Goal: Information Seeking & Learning: Find specific fact

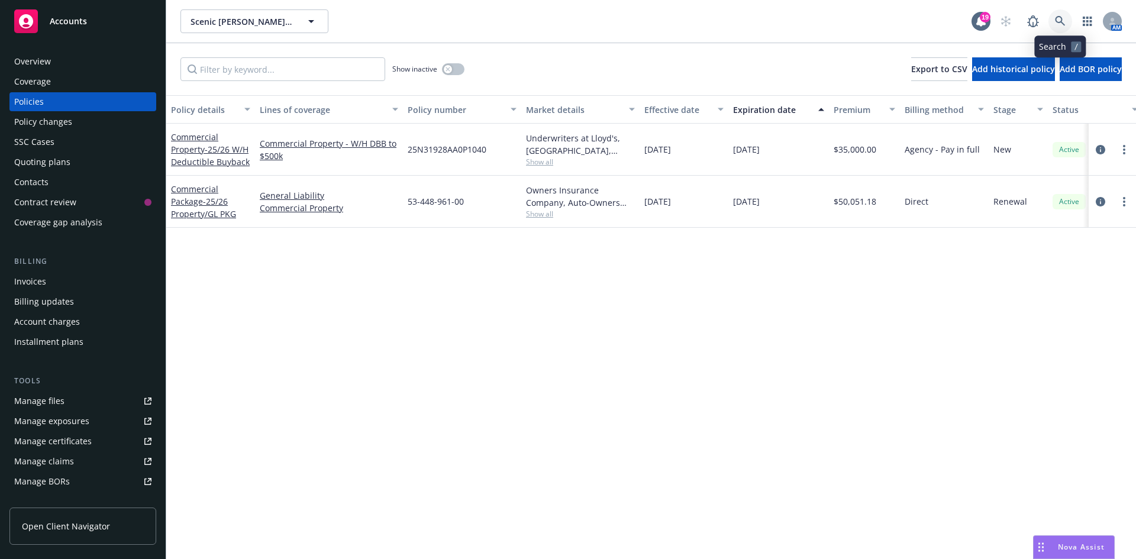
click at [1058, 17] on icon at bounding box center [1060, 21] width 10 height 10
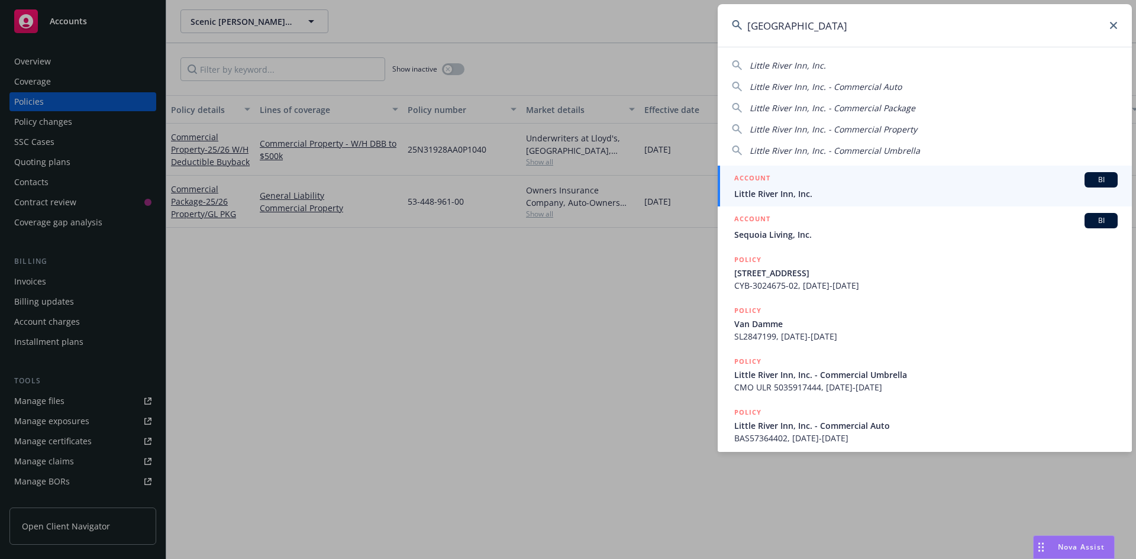
type input "[GEOGRAPHIC_DATA]"
click at [851, 191] on span "Little River Inn, Inc." at bounding box center [927, 194] width 384 height 12
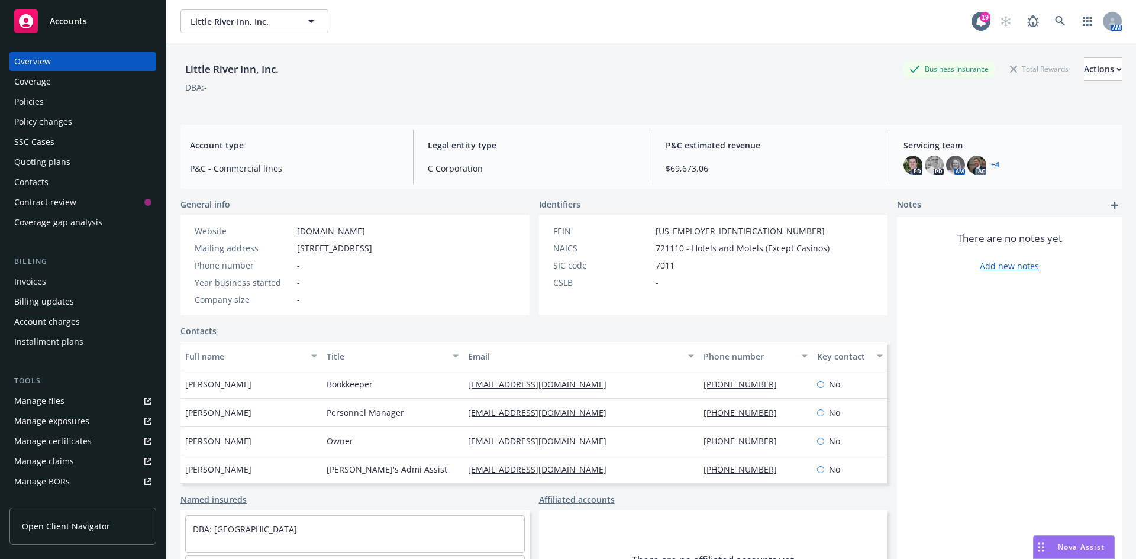
click at [68, 102] on div "Policies" at bounding box center [82, 101] width 137 height 19
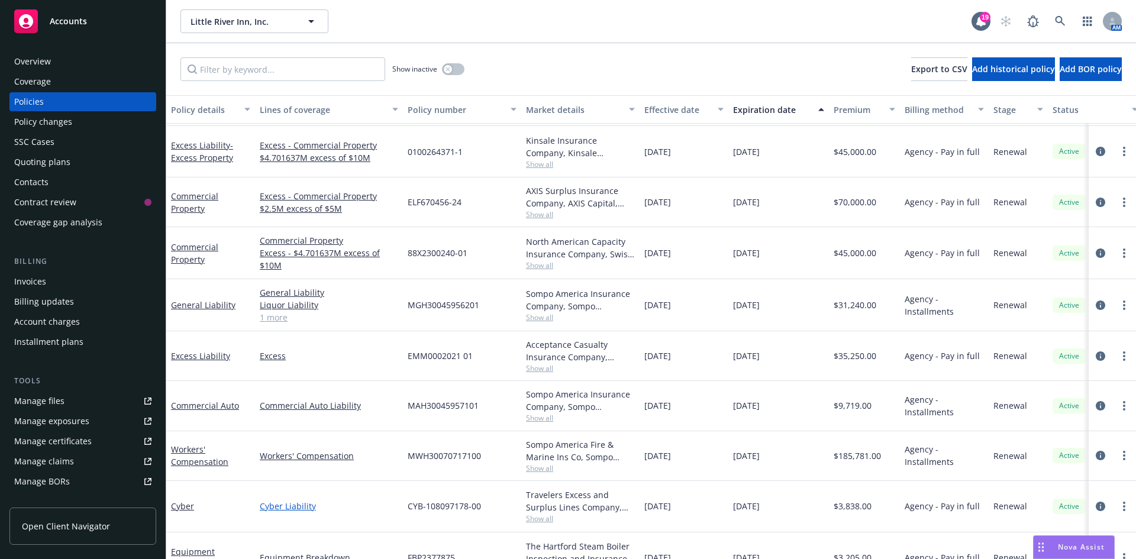
scroll to position [320, 0]
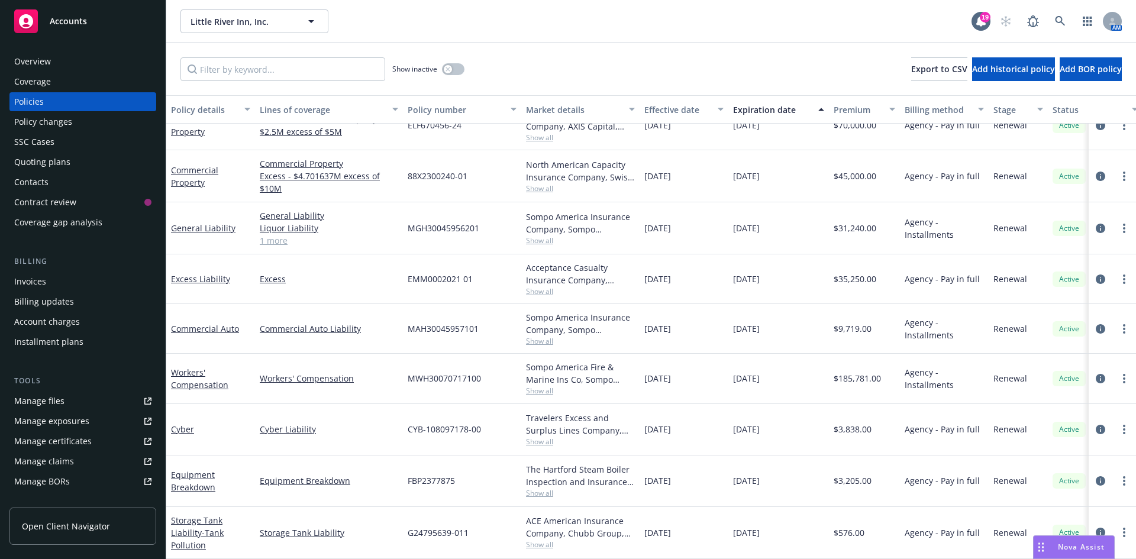
click at [539, 437] on span "Show all" at bounding box center [580, 442] width 109 height 10
click at [495, 441] on div "CYB-108097178-00" at bounding box center [462, 429] width 118 height 51
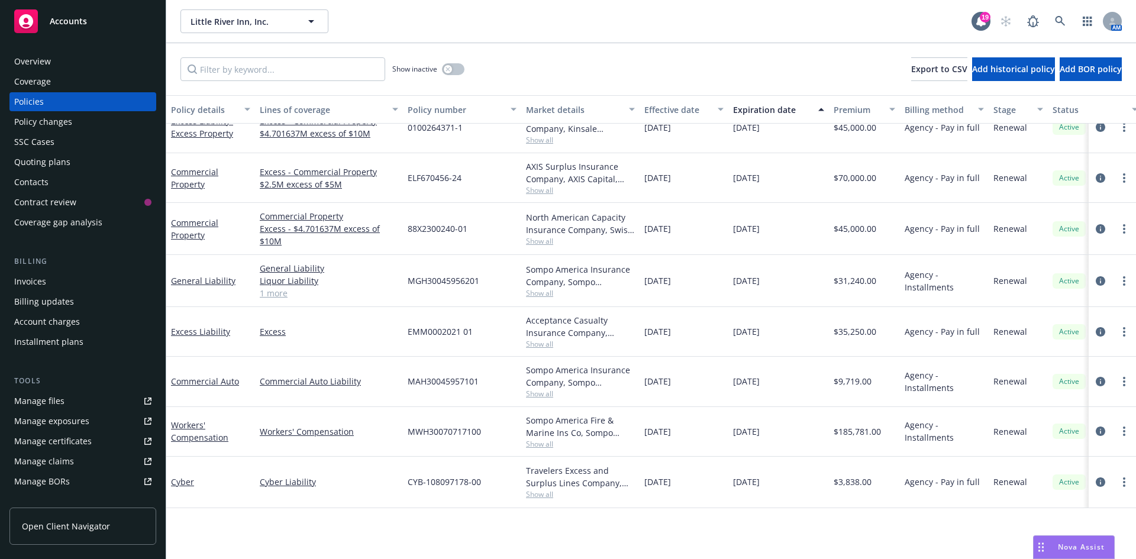
scroll to position [0, 0]
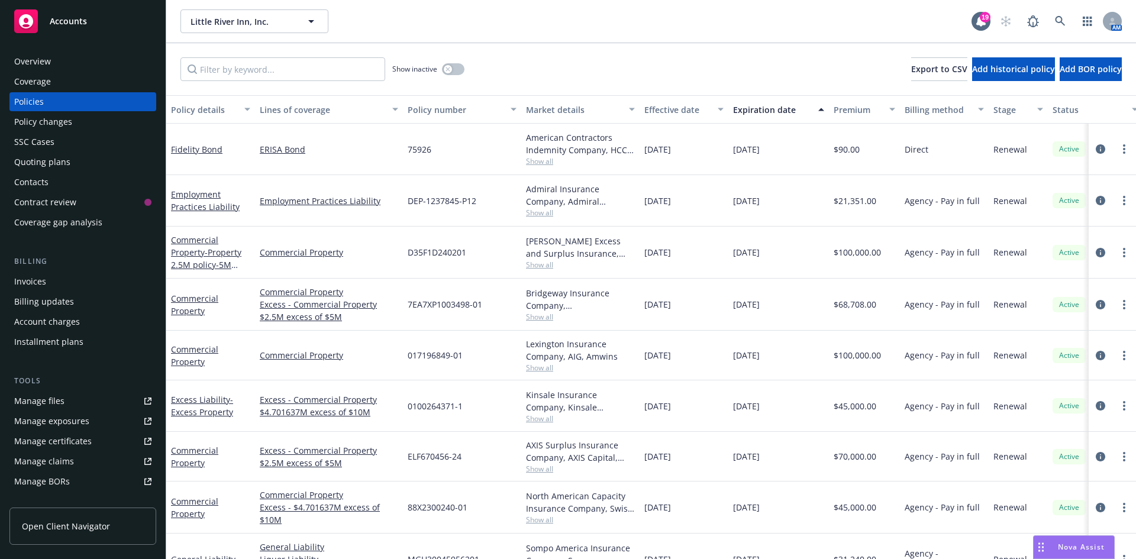
click at [536, 211] on span "Show all" at bounding box center [580, 213] width 109 height 10
click at [500, 194] on div "DEP-1237845-P12" at bounding box center [462, 200] width 118 height 51
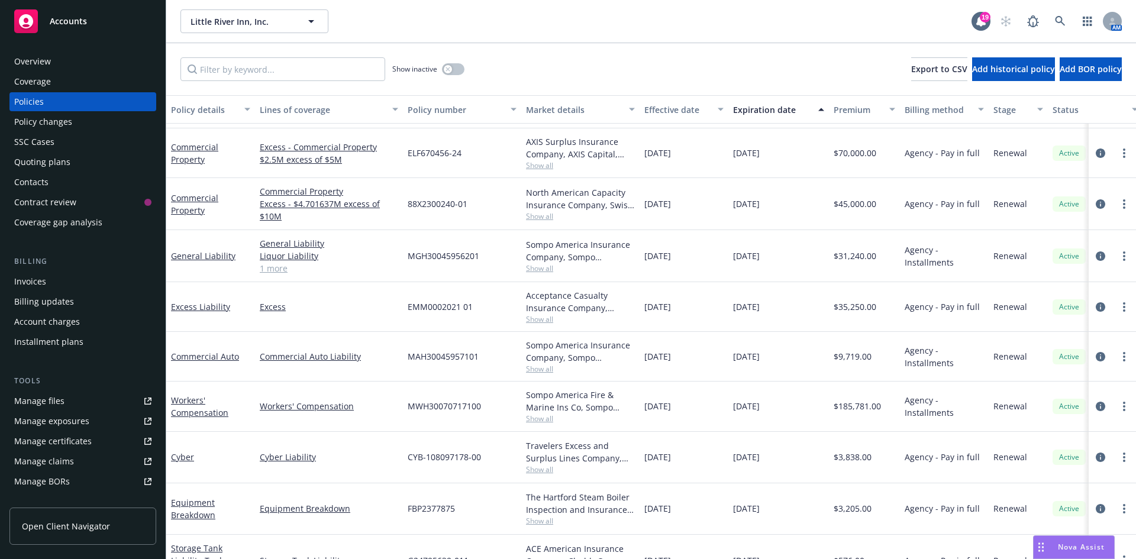
scroll to position [320, 0]
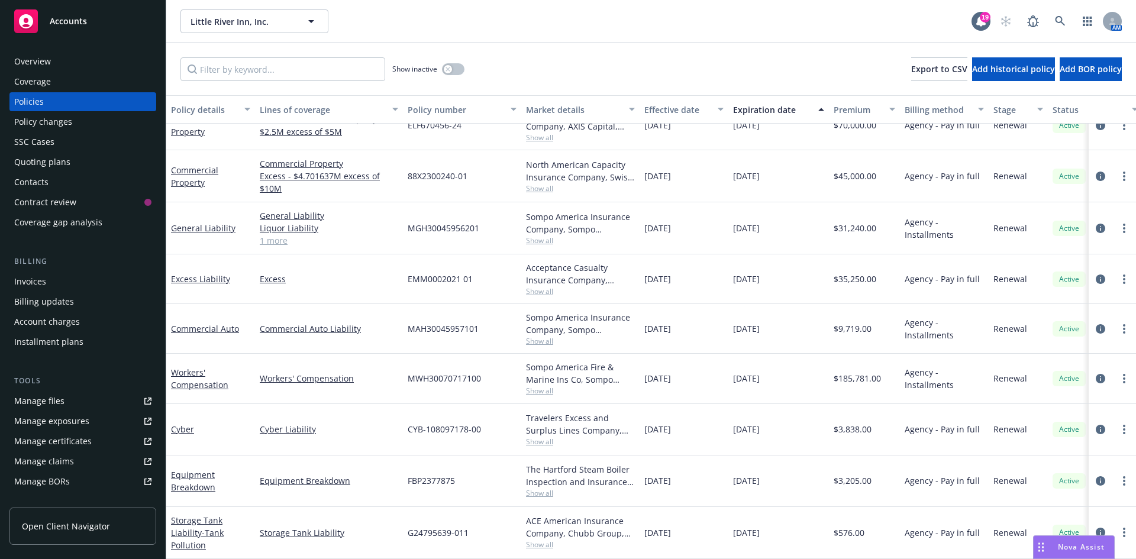
click at [541, 386] on span "Show all" at bounding box center [580, 391] width 109 height 10
click at [373, 323] on link "Commercial Auto Liability" at bounding box center [329, 329] width 139 height 12
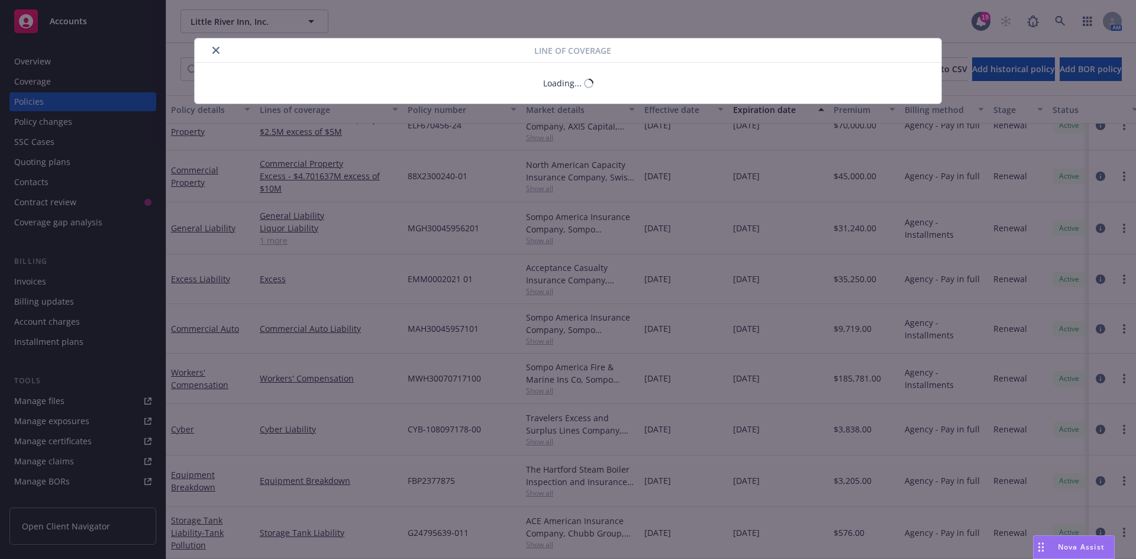
click at [1093, 317] on div "Line of coverage Loading..." at bounding box center [568, 279] width 1136 height 559
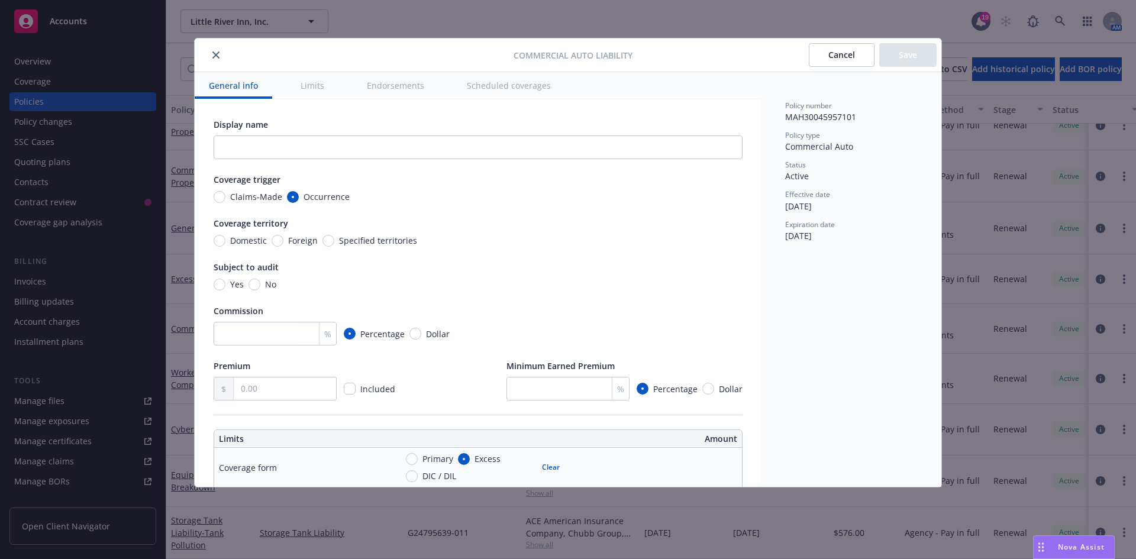
click at [823, 56] on button "Cancel" at bounding box center [842, 55] width 66 height 24
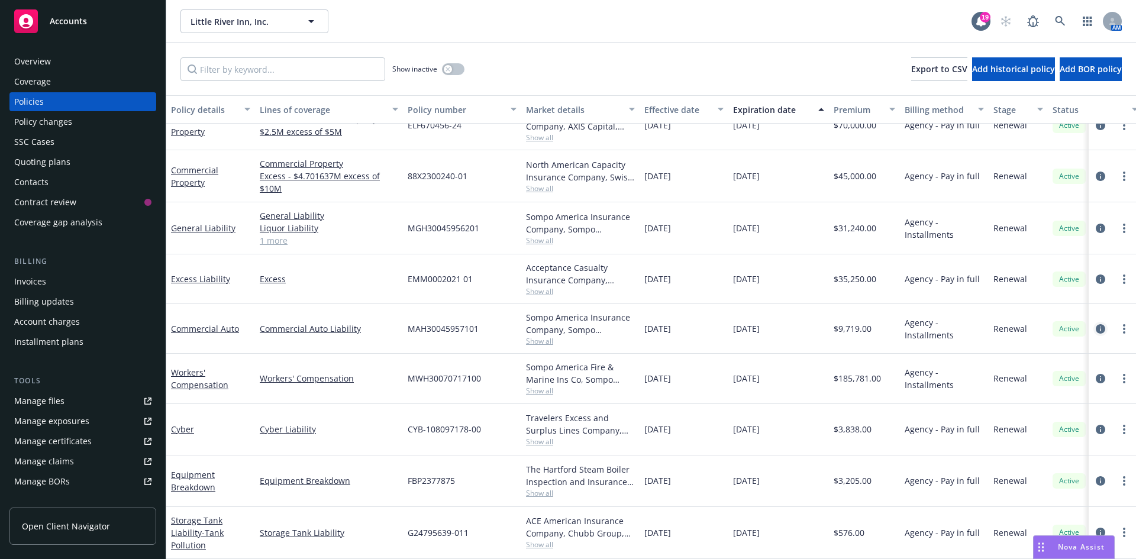
click at [1096, 324] on icon "circleInformation" at bounding box center [1100, 328] width 9 height 9
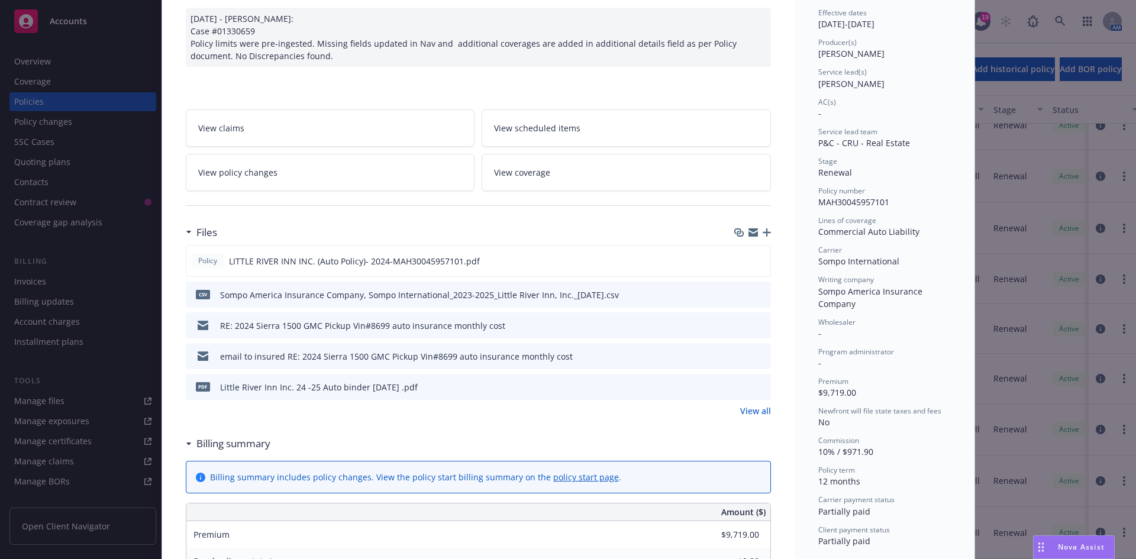
scroll to position [118, 0]
click at [755, 326] on icon "preview file" at bounding box center [760, 325] width 11 height 8
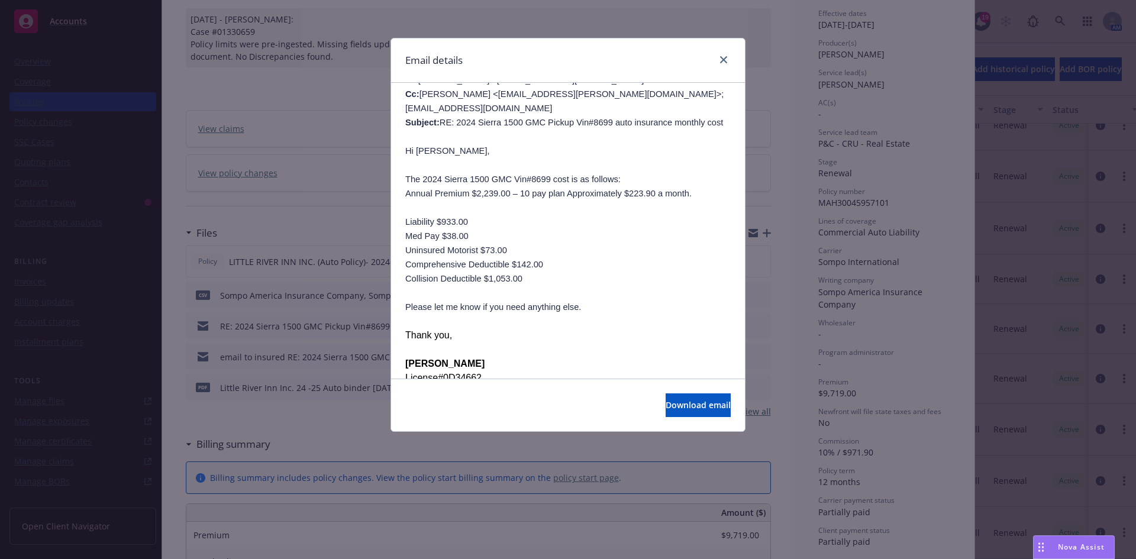
scroll to position [296, 0]
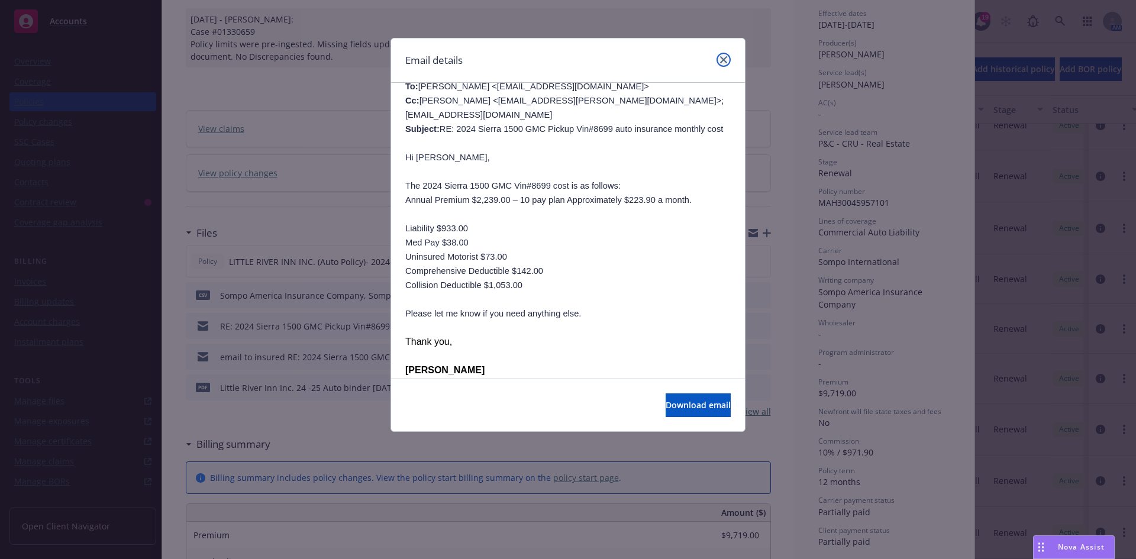
click at [723, 59] on icon "close" at bounding box center [723, 59] width 7 height 7
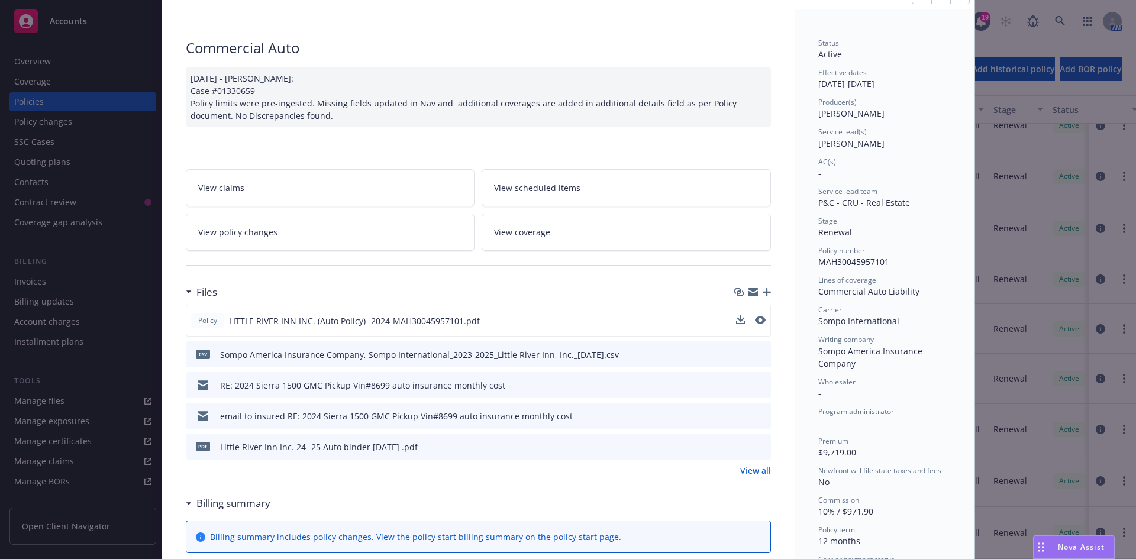
scroll to position [0, 0]
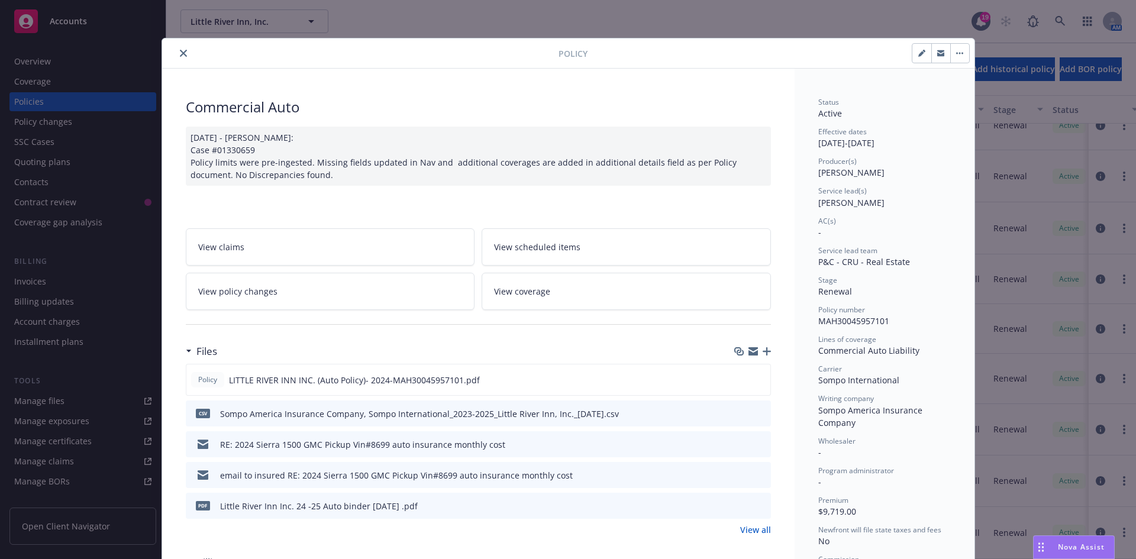
click at [176, 54] on button "close" at bounding box center [183, 53] width 14 height 14
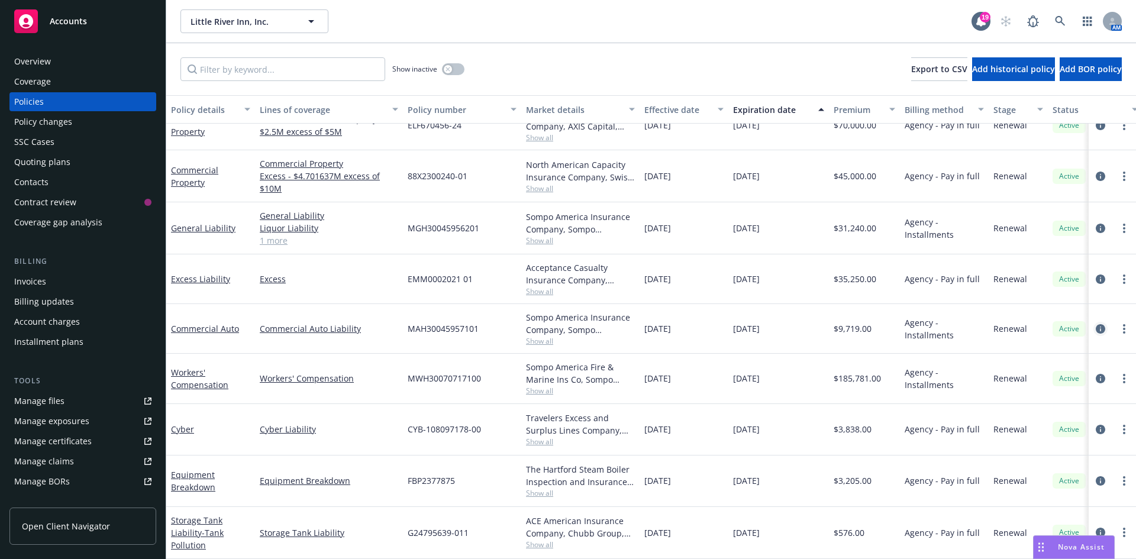
click at [1096, 324] on icon "circleInformation" at bounding box center [1100, 328] width 9 height 9
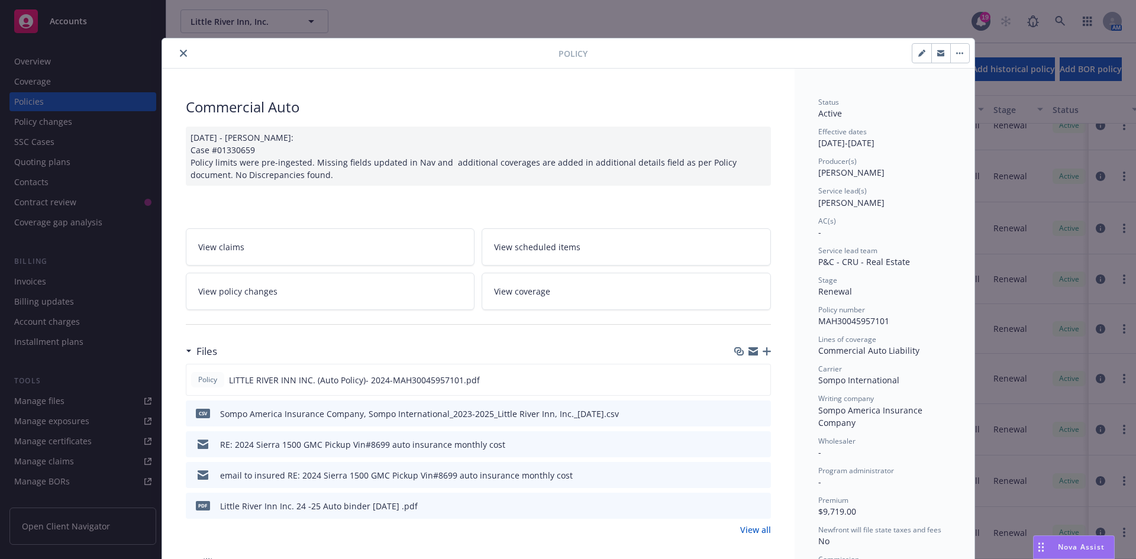
scroll to position [36, 0]
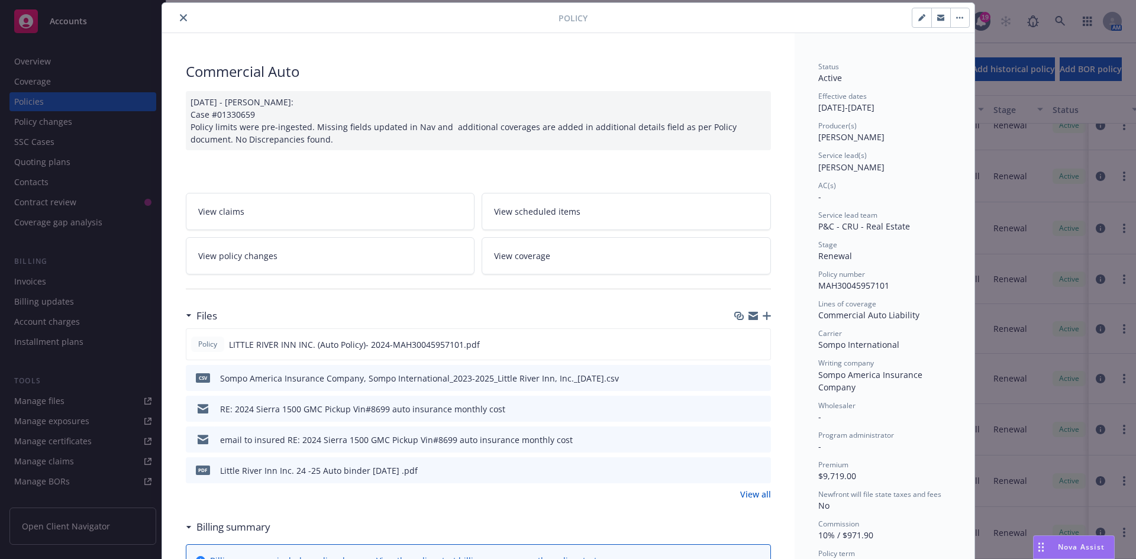
click at [919, 20] on icon "button" at bounding box center [922, 18] width 6 height 6
select select "RENEWAL"
select select "12"
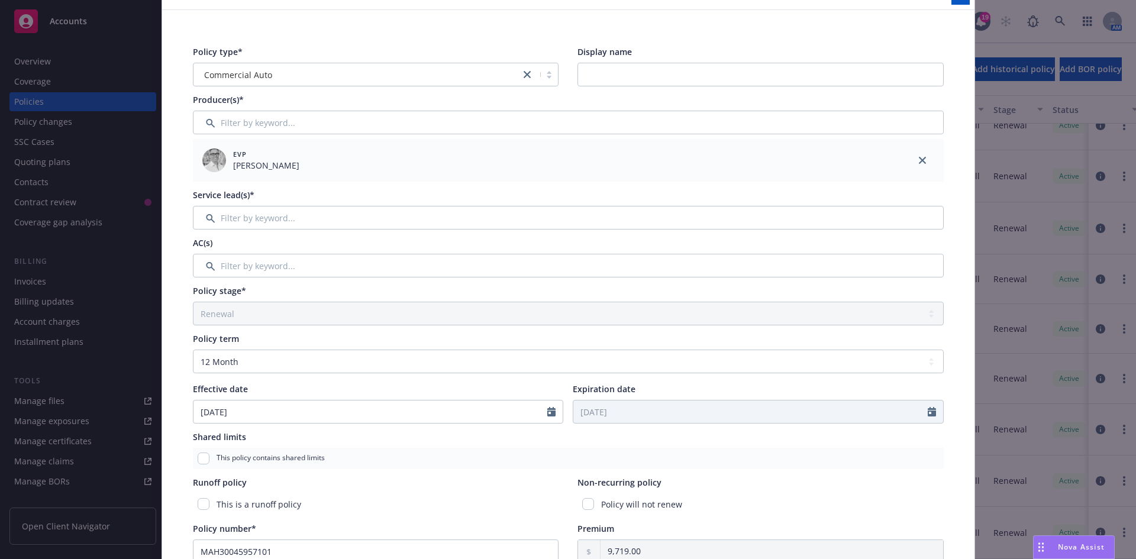
scroll to position [0, 0]
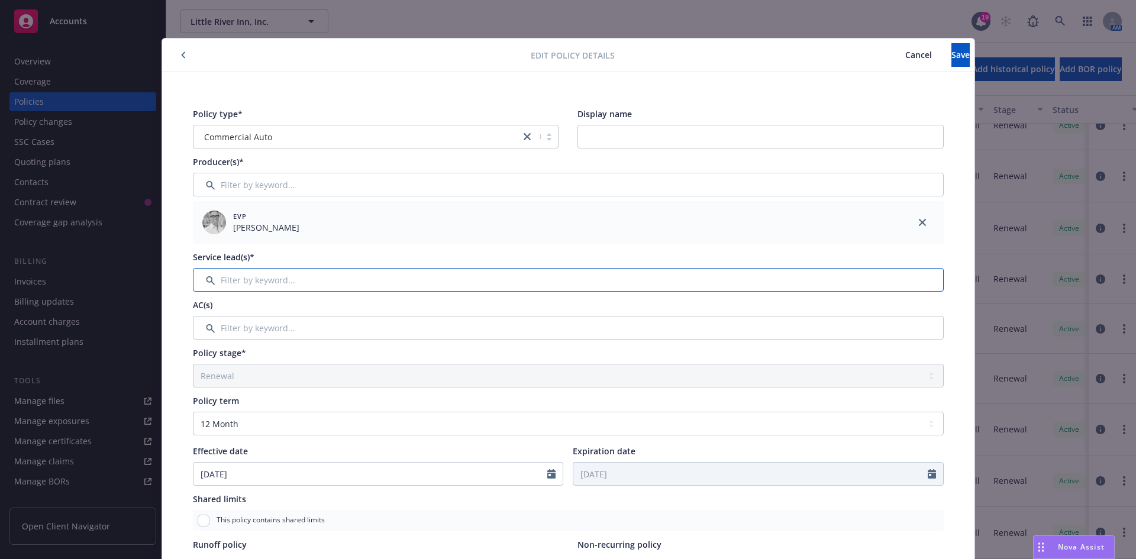
click at [290, 278] on input "Filter by keyword..." at bounding box center [568, 280] width 751 height 24
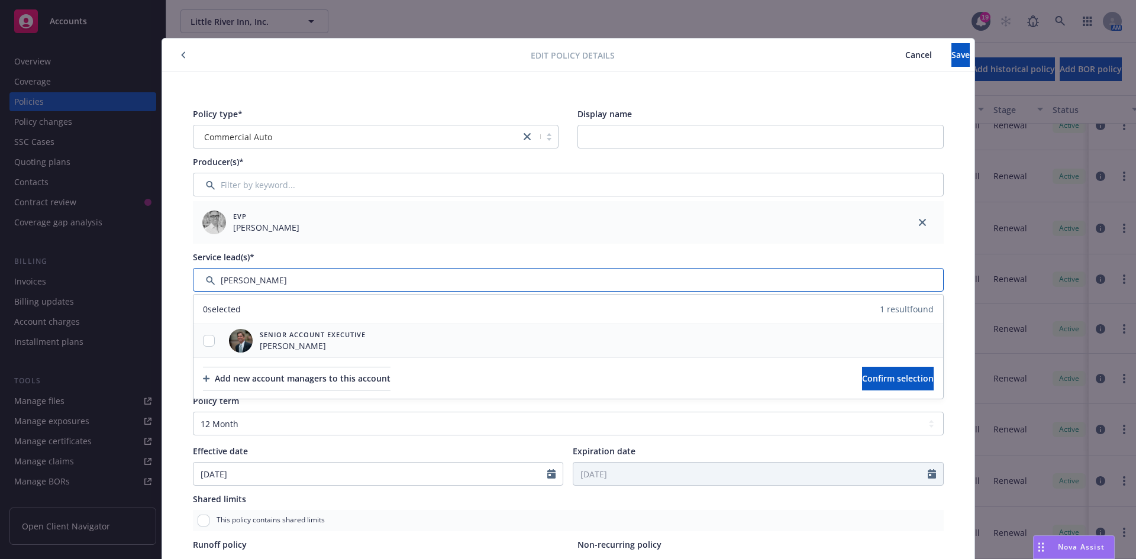
type input "[PERSON_NAME]"
click at [204, 339] on input "checkbox" at bounding box center [209, 341] width 12 height 12
checkbox input "true"
click at [867, 382] on span "Confirm selection" at bounding box center [898, 378] width 72 height 11
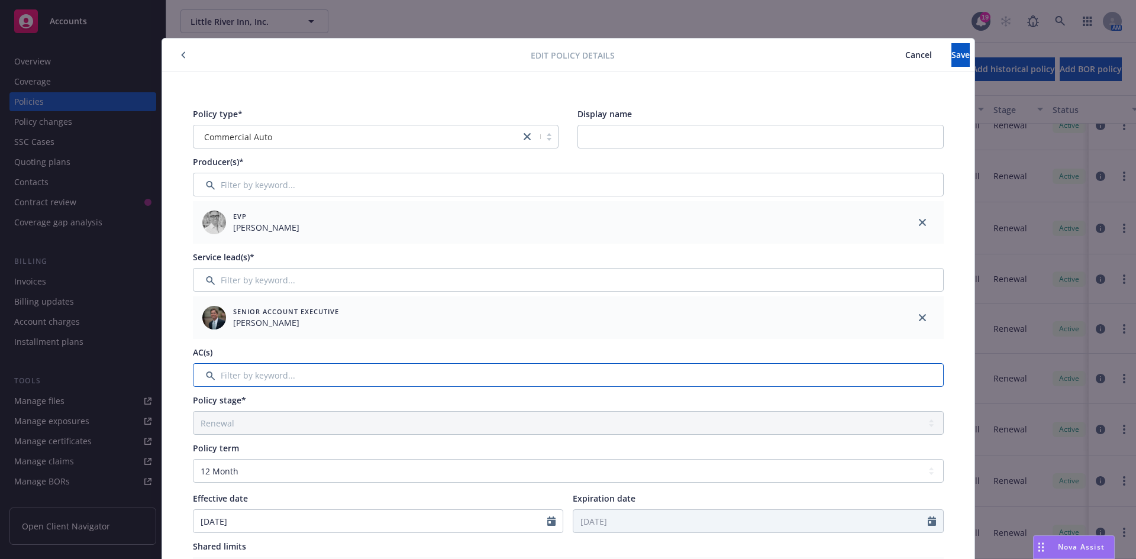
click at [317, 379] on input "Filter by keyword..." at bounding box center [568, 375] width 751 height 24
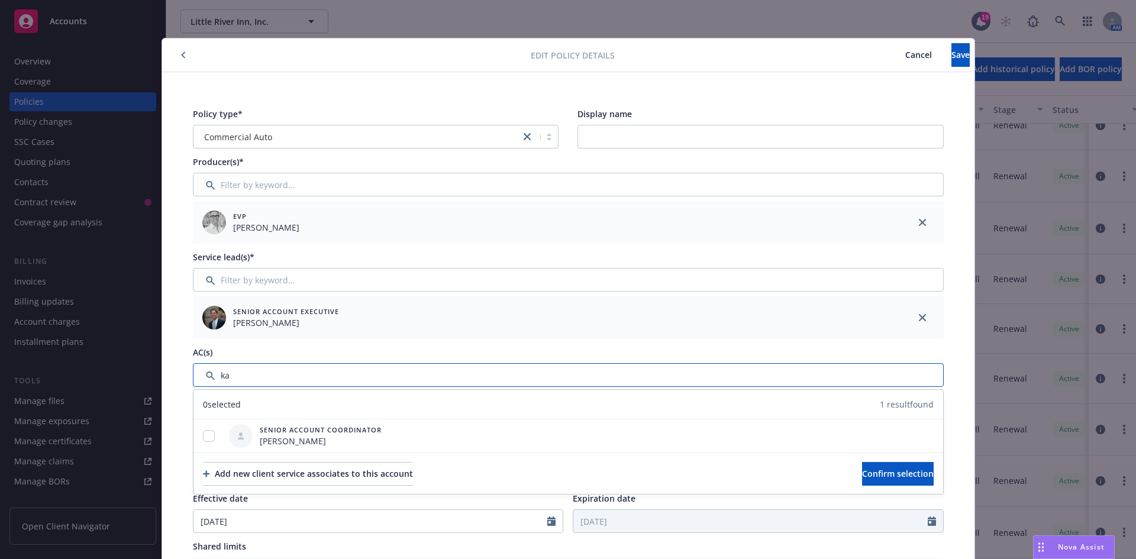
type input "k"
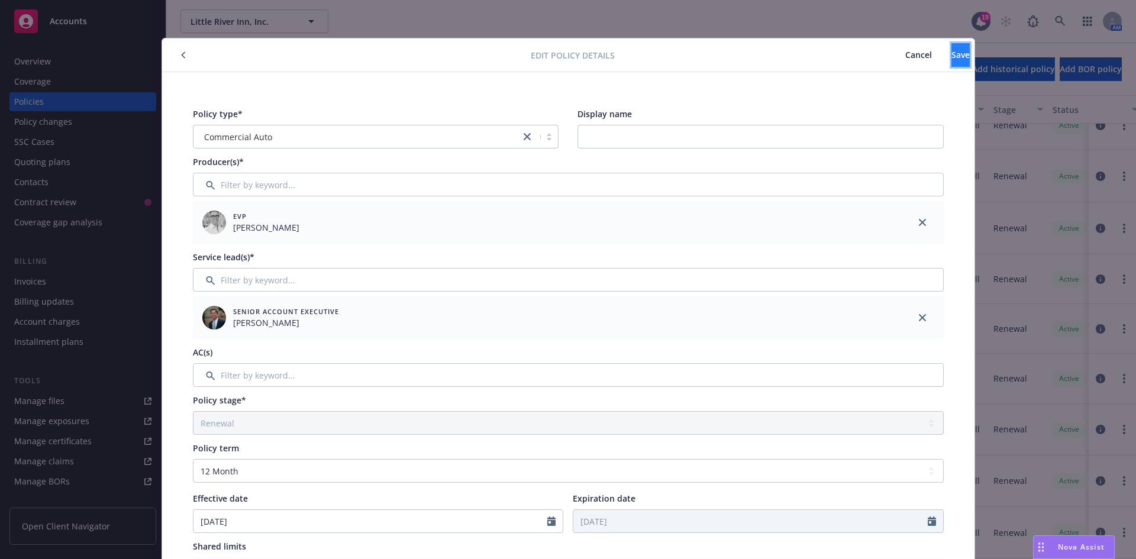
click at [952, 53] on span "Save" at bounding box center [961, 54] width 18 height 11
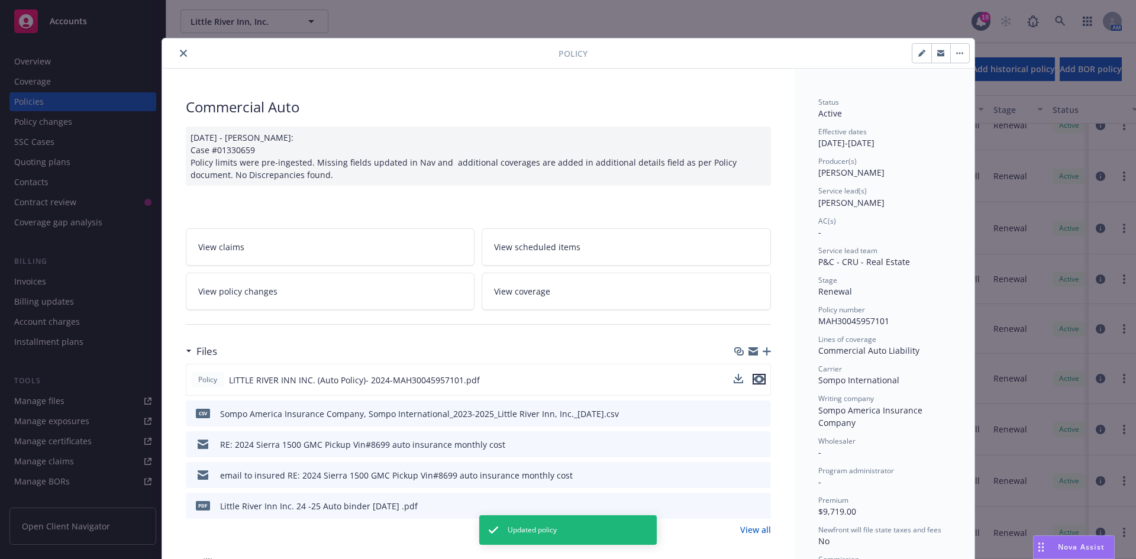
click at [754, 379] on icon "preview file" at bounding box center [759, 379] width 11 height 8
click at [180, 50] on icon "close" at bounding box center [183, 53] width 7 height 7
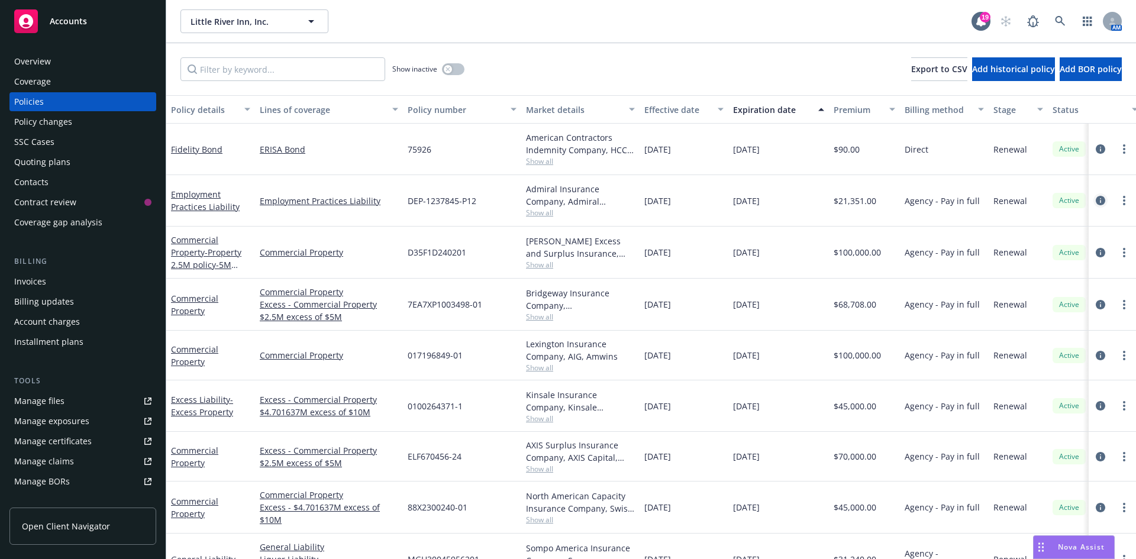
click at [1096, 201] on icon "circleInformation" at bounding box center [1100, 200] width 9 height 9
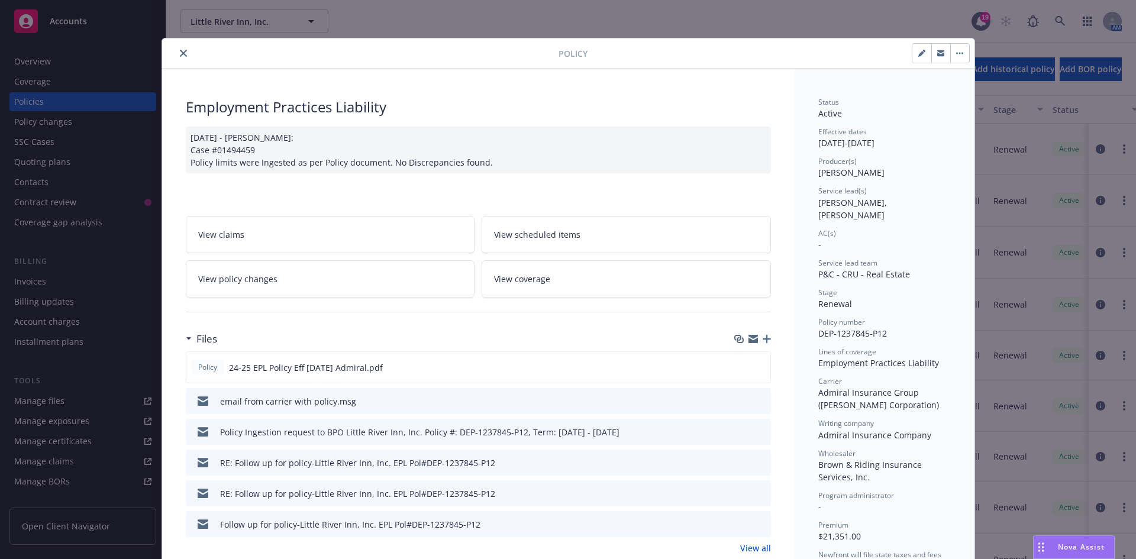
click at [913, 54] on button "button" at bounding box center [922, 53] width 19 height 19
select select "RENEWAL"
select select "12"
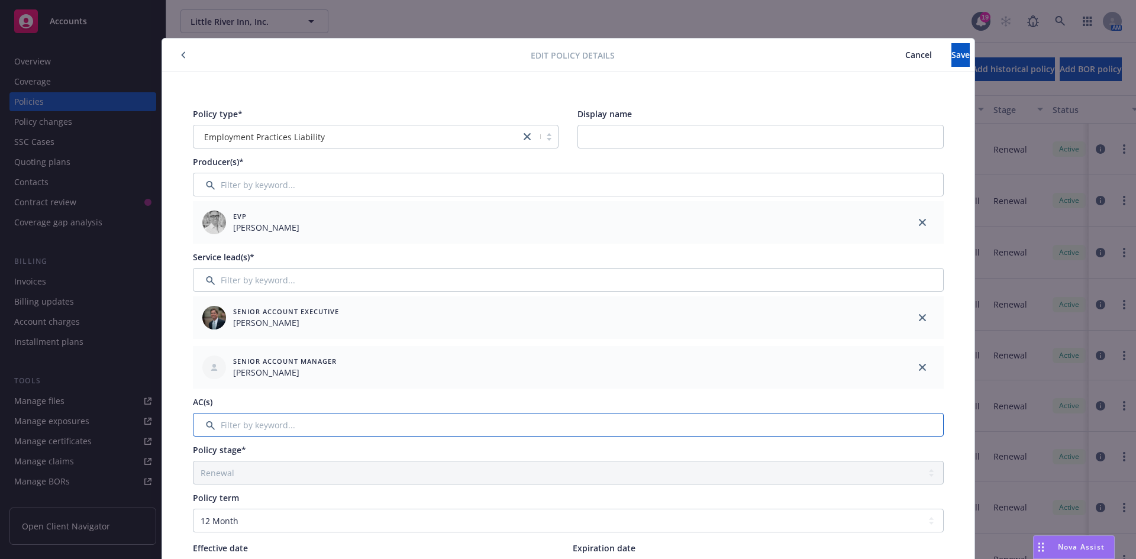
click at [358, 423] on input "Filter by keyword..." at bounding box center [568, 425] width 751 height 24
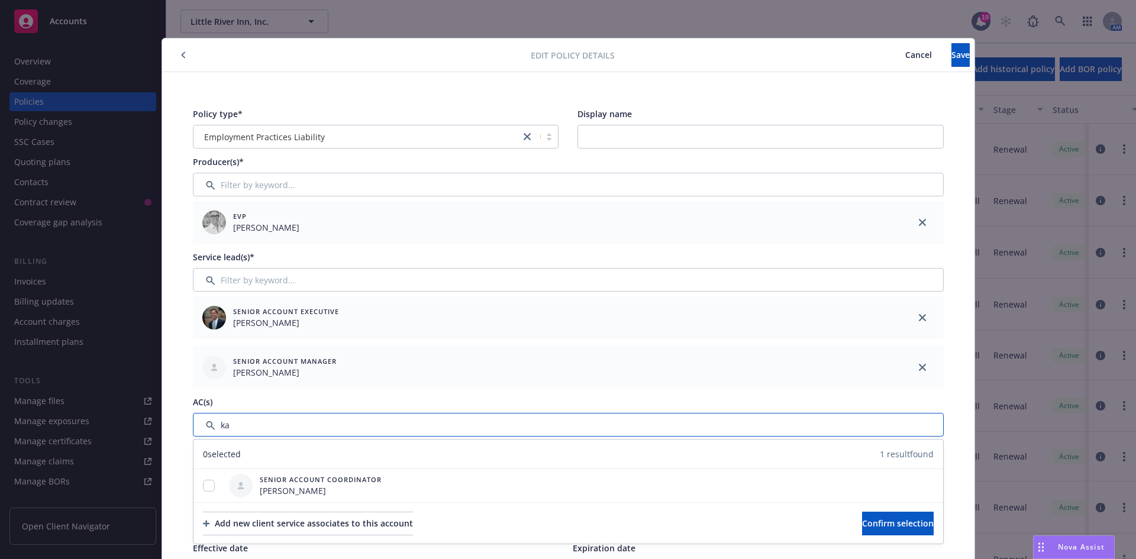
type input "k"
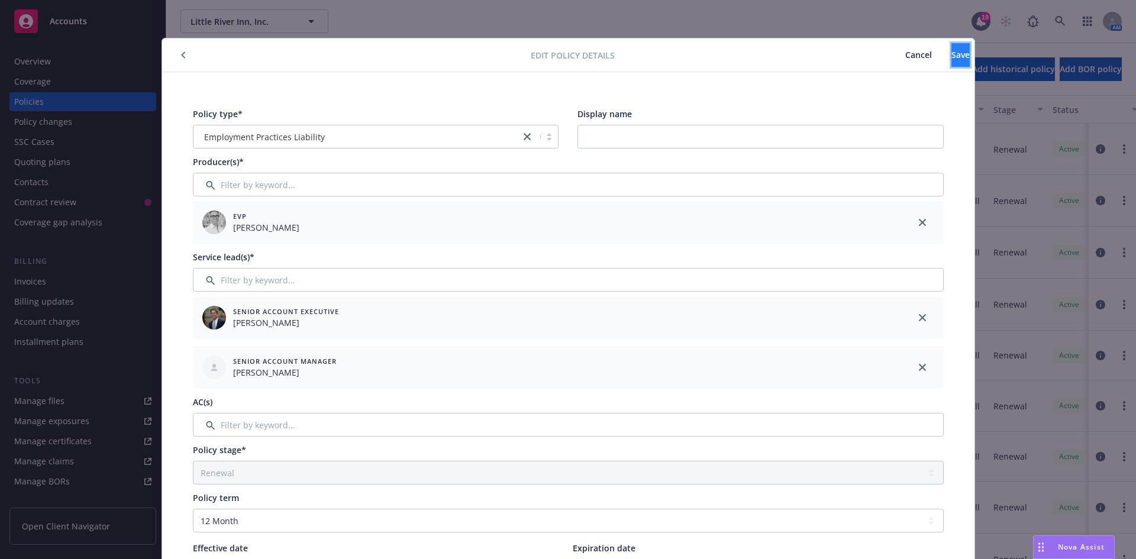
click at [952, 60] on span "Save" at bounding box center [961, 54] width 18 height 11
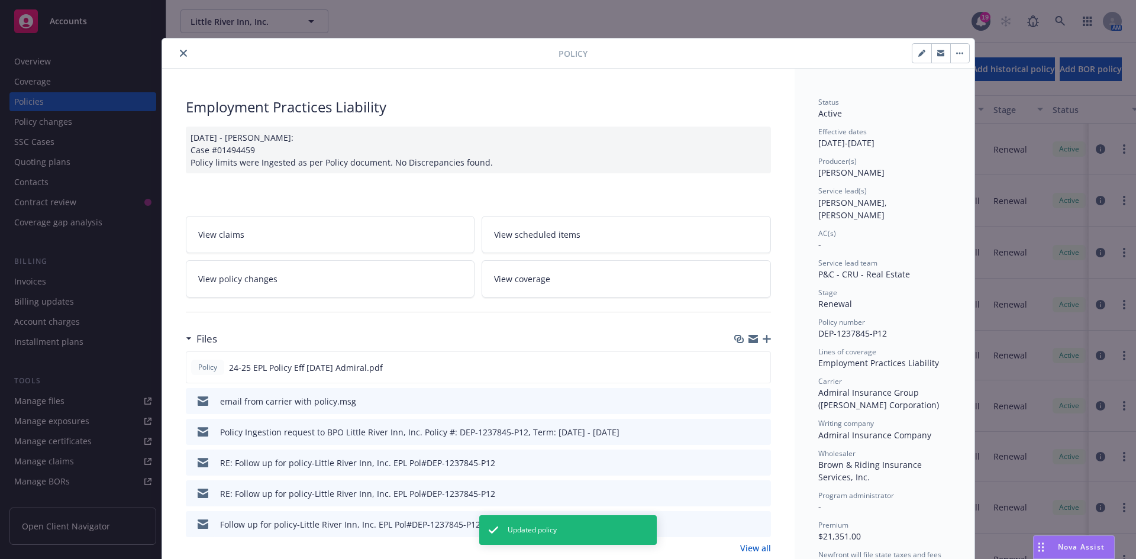
click at [181, 49] on button "close" at bounding box center [183, 53] width 14 height 14
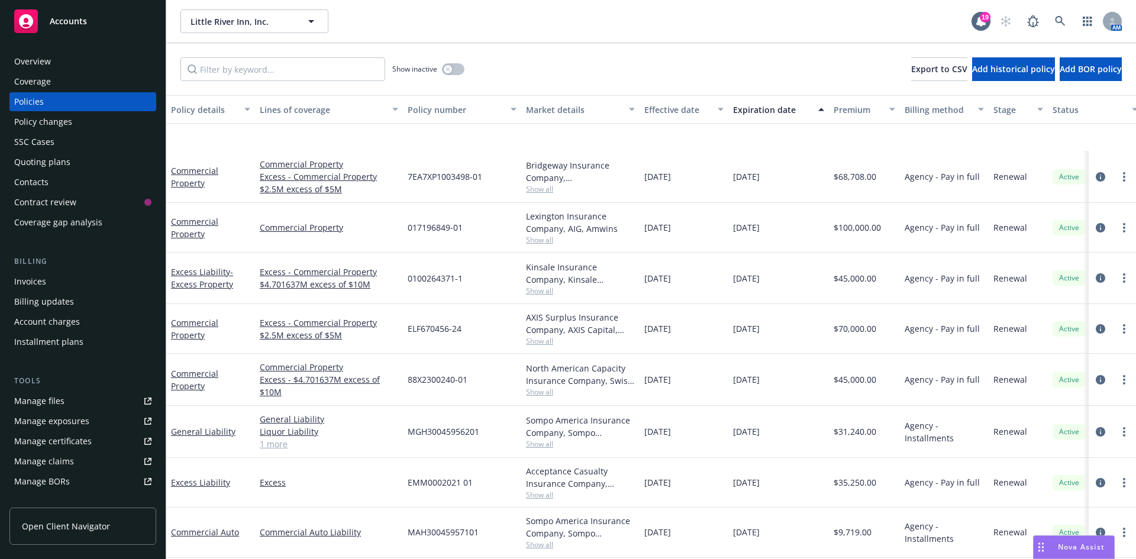
scroll to position [237, 0]
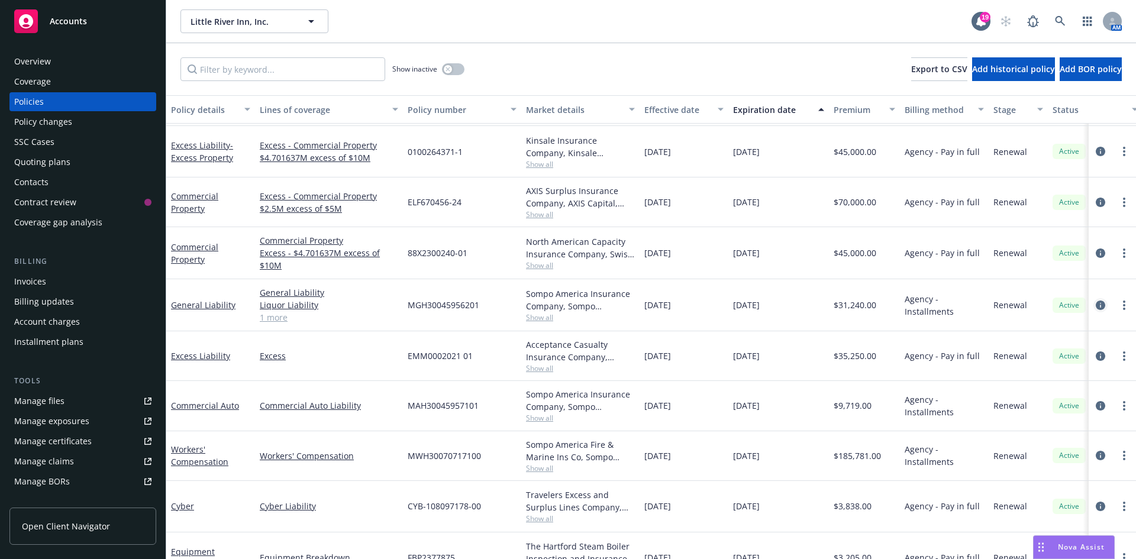
click at [1096, 307] on icon "circleInformation" at bounding box center [1100, 305] width 9 height 9
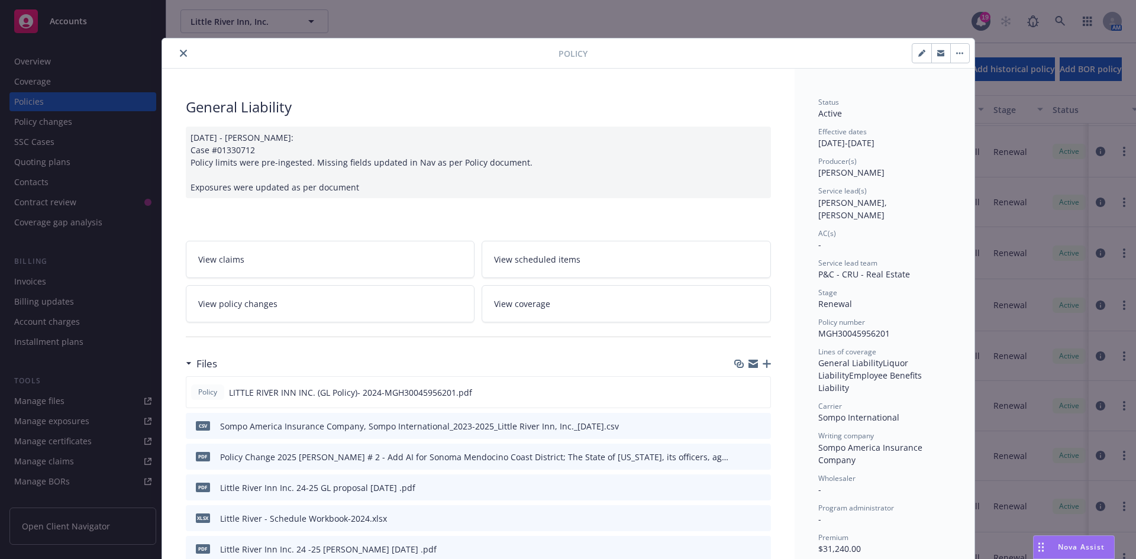
click at [919, 55] on icon "button" at bounding box center [922, 54] width 6 height 6
select select "RENEWAL"
select select "12"
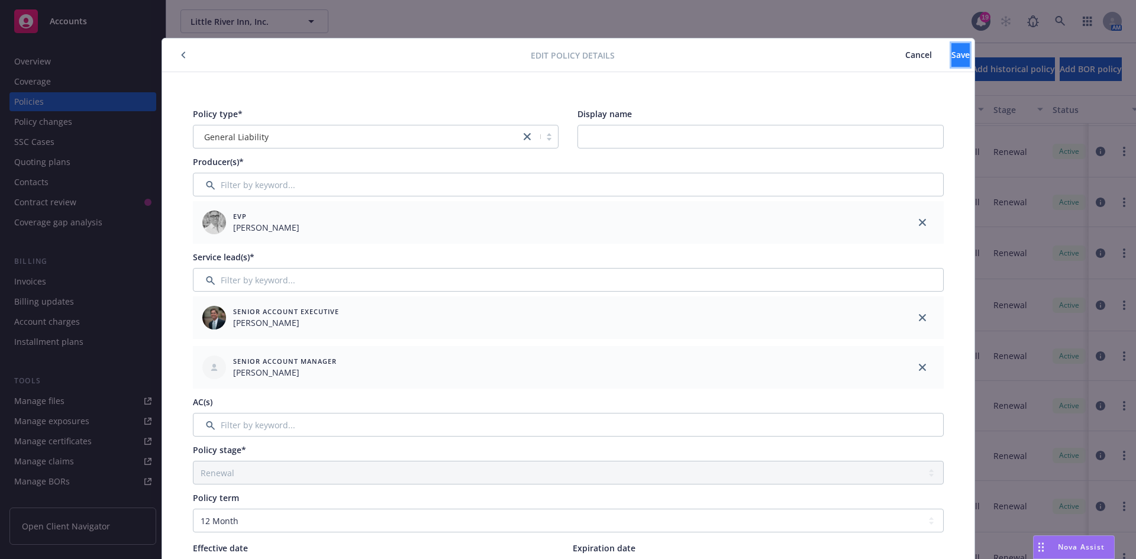
click at [952, 55] on button "Save" at bounding box center [961, 55] width 18 height 24
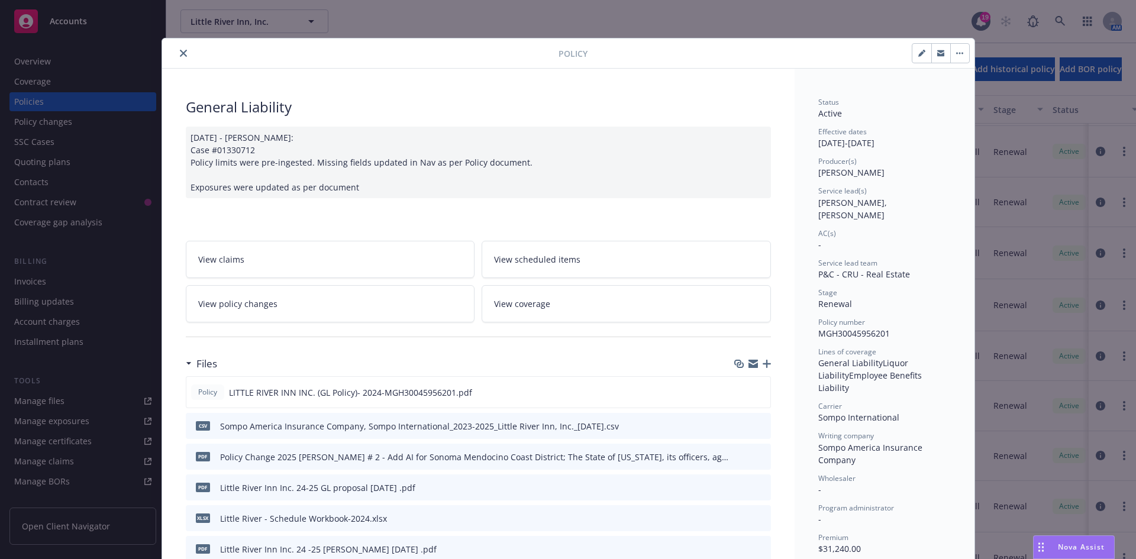
click at [951, 55] on button "button" at bounding box center [960, 53] width 19 height 19
click at [548, 325] on div at bounding box center [478, 337] width 585 height 29
click at [556, 305] on link "View coverage" at bounding box center [626, 303] width 289 height 37
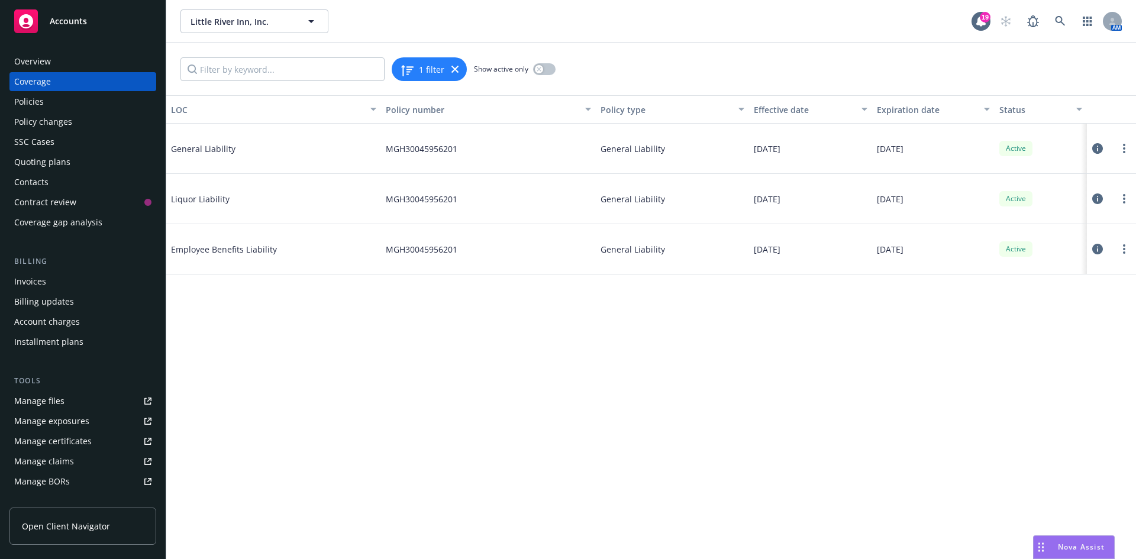
click at [1103, 147] on button at bounding box center [1098, 149] width 12 height 24
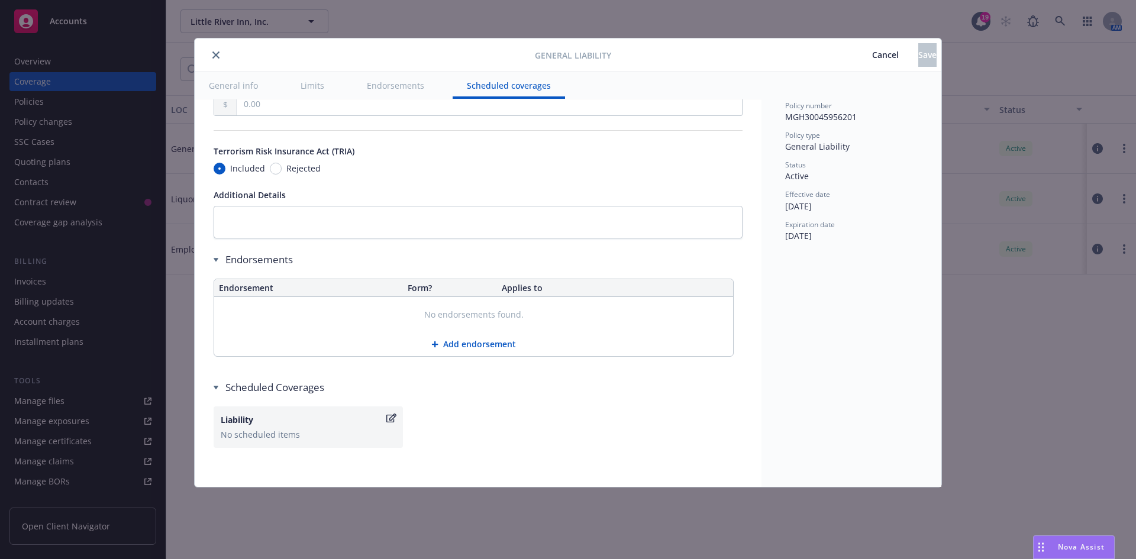
scroll to position [1381, 0]
click at [872, 55] on span "Cancel" at bounding box center [885, 54] width 27 height 11
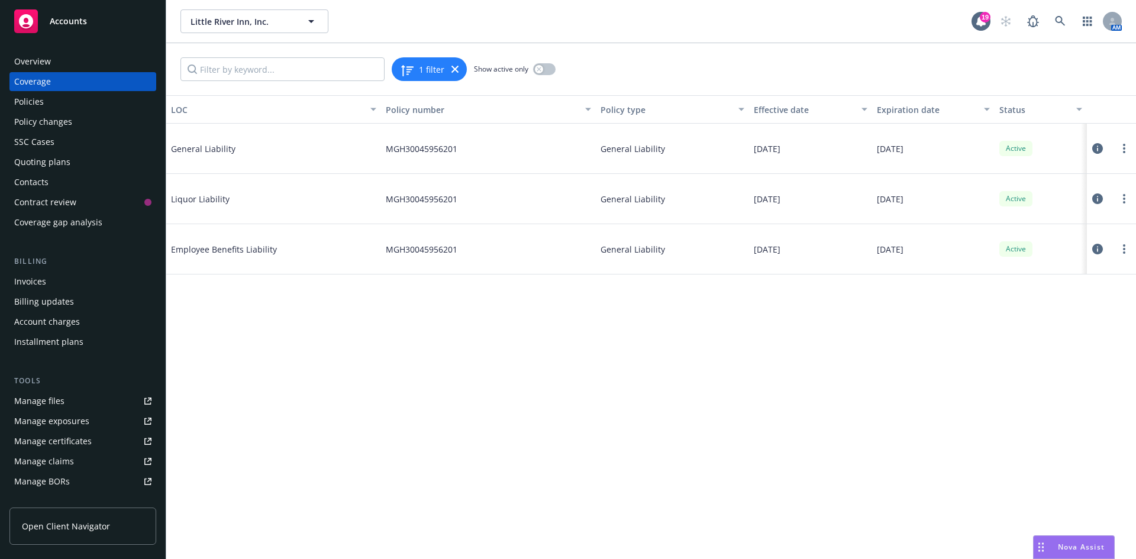
click at [70, 83] on div "Coverage" at bounding box center [82, 81] width 137 height 19
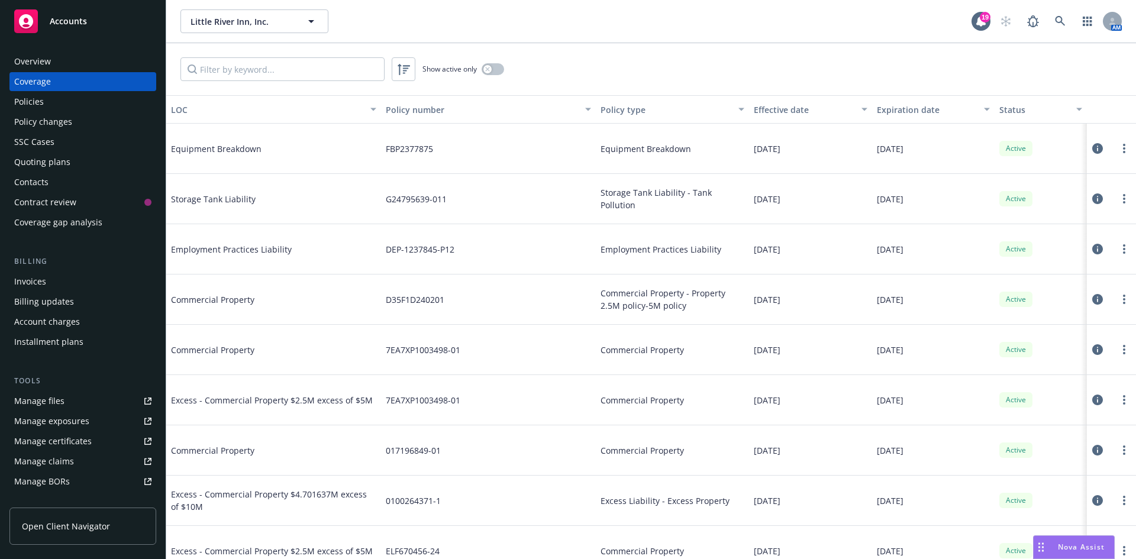
click at [51, 79] on div "Coverage" at bounding box center [82, 81] width 137 height 19
click at [49, 102] on div "Policies" at bounding box center [82, 101] width 137 height 19
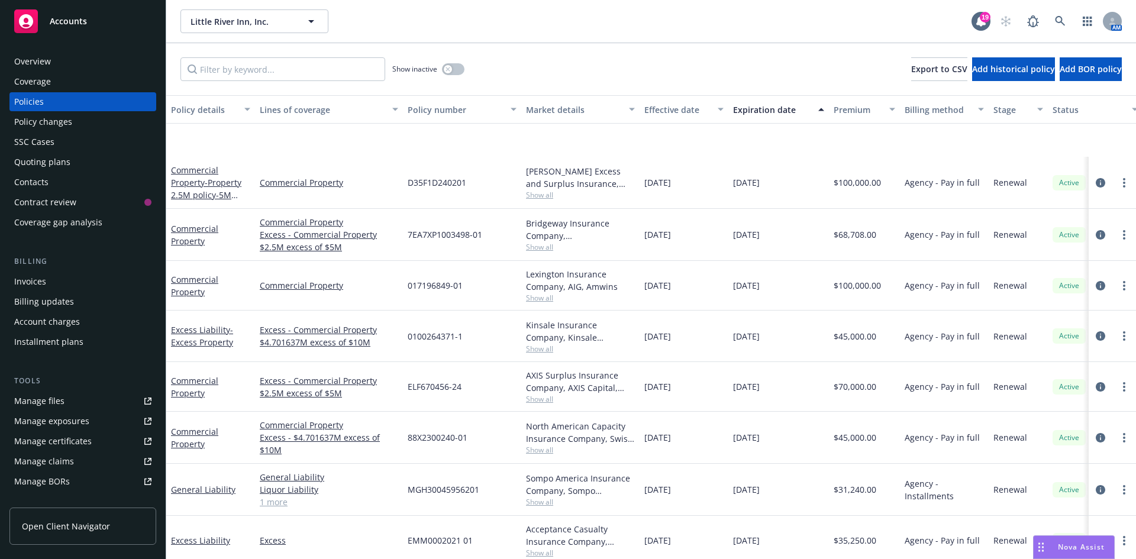
scroll to position [178, 0]
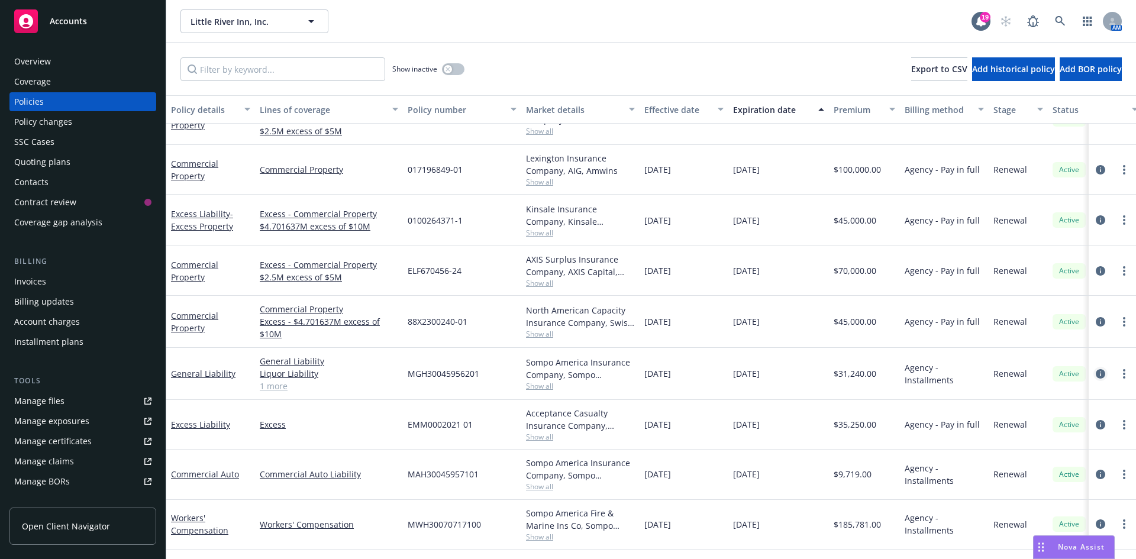
click at [1096, 372] on icon "circleInformation" at bounding box center [1100, 373] width 9 height 9
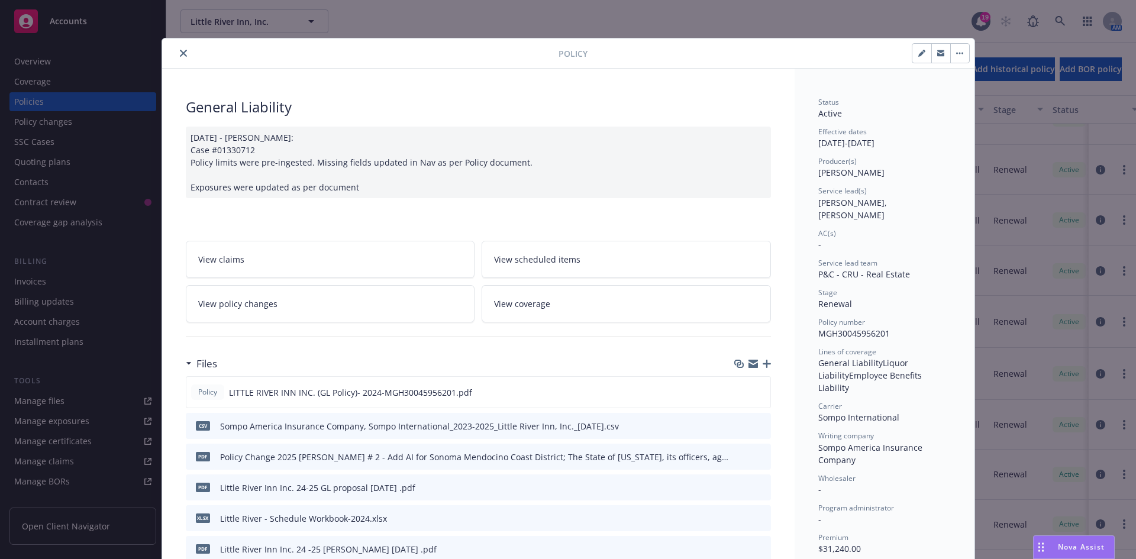
scroll to position [36, 0]
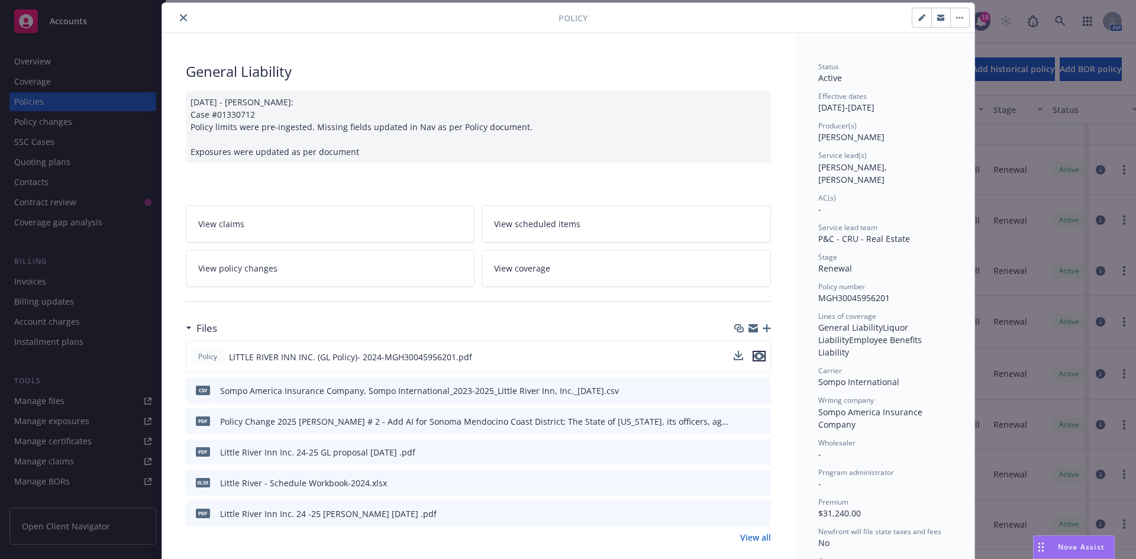
click at [756, 359] on icon "preview file" at bounding box center [759, 356] width 11 height 8
click at [182, 16] on button "close" at bounding box center [183, 18] width 14 height 14
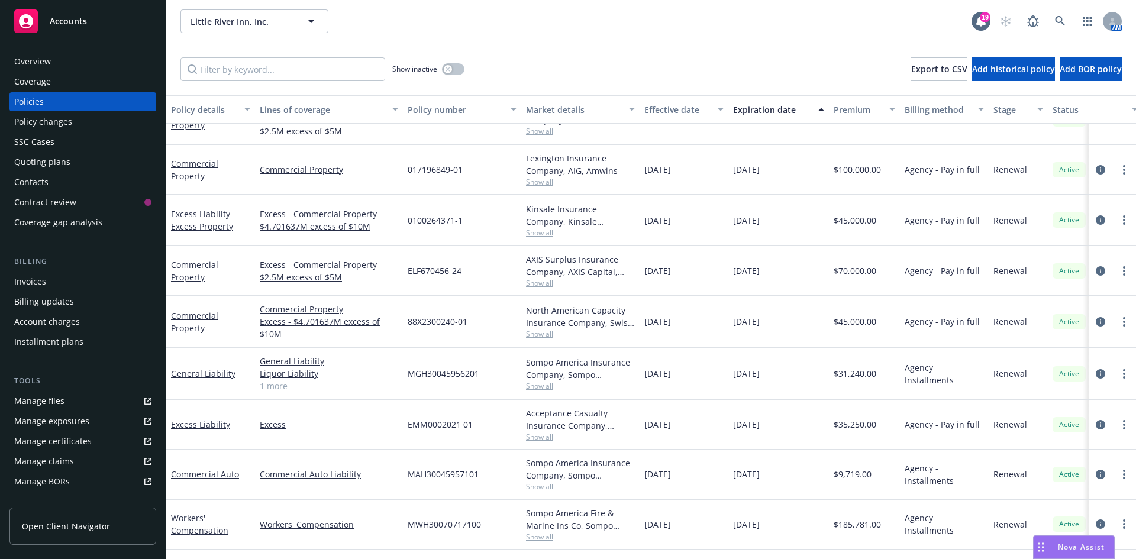
click at [535, 181] on span "Show all" at bounding box center [580, 182] width 109 height 10
click at [477, 168] on div "017196849-01" at bounding box center [462, 170] width 118 height 50
click at [542, 333] on span "Show all" at bounding box center [580, 334] width 109 height 10
click at [1096, 168] on icon "circleInformation" at bounding box center [1100, 169] width 9 height 9
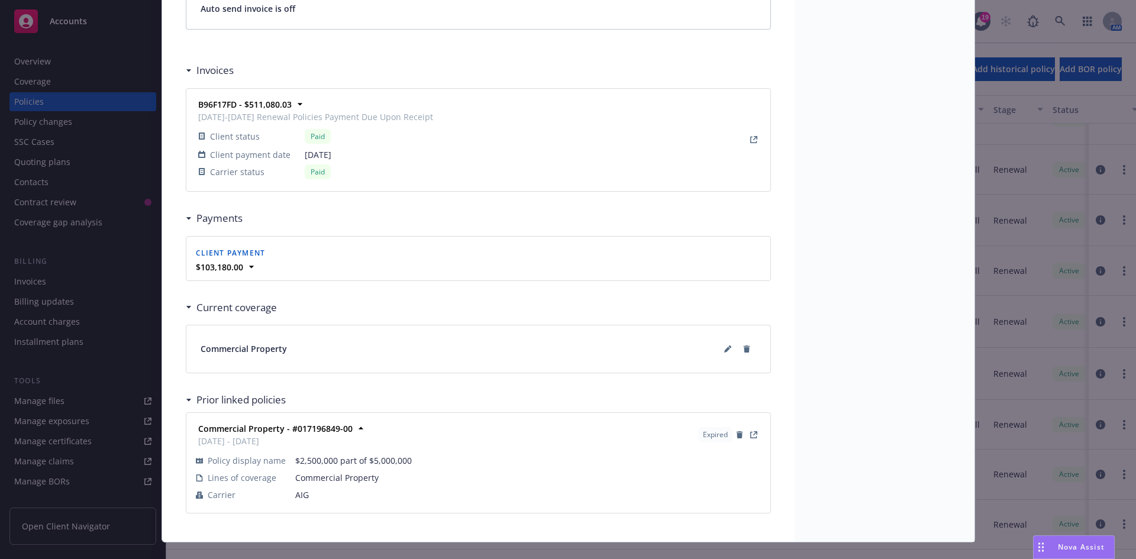
scroll to position [1067, 0]
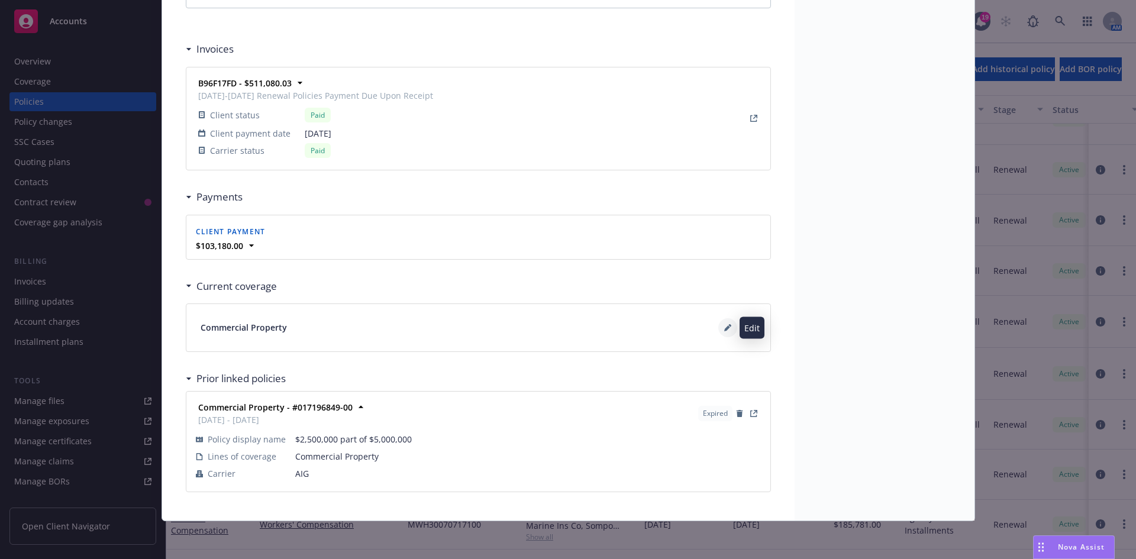
click at [728, 324] on button at bounding box center [728, 327] width 19 height 19
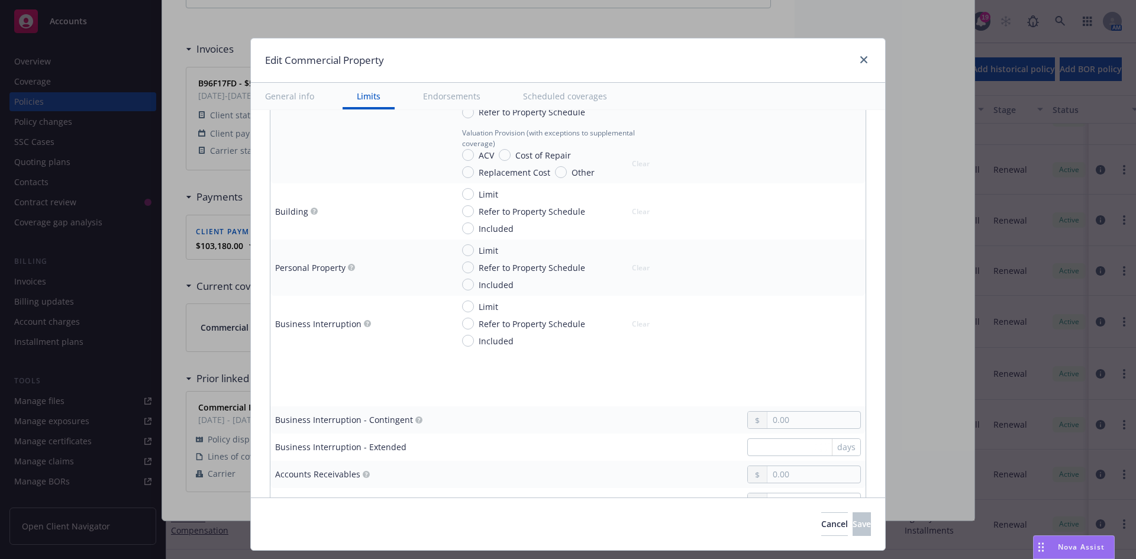
scroll to position [118, 0]
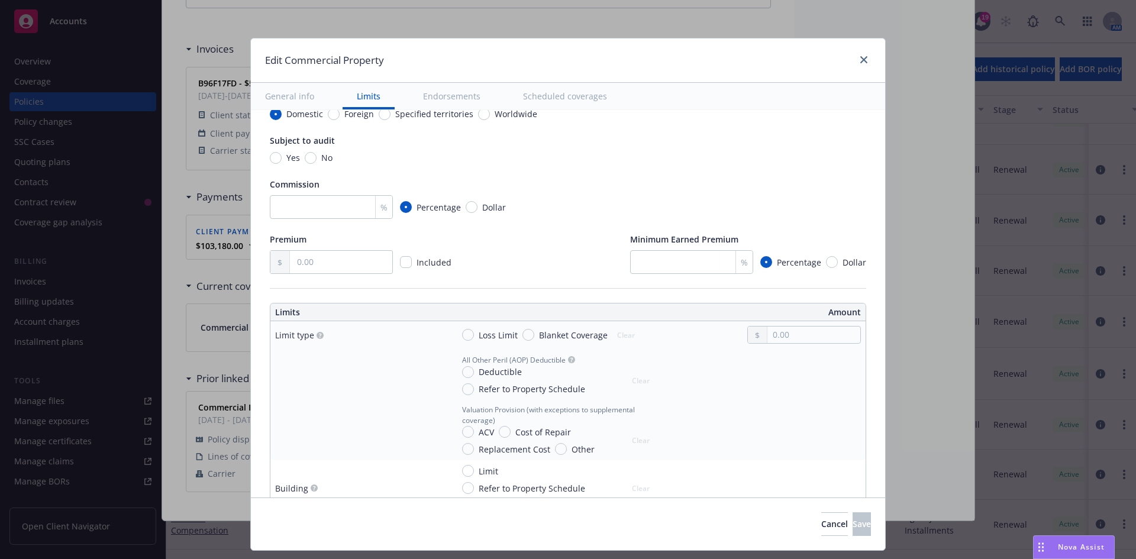
type textarea "x"
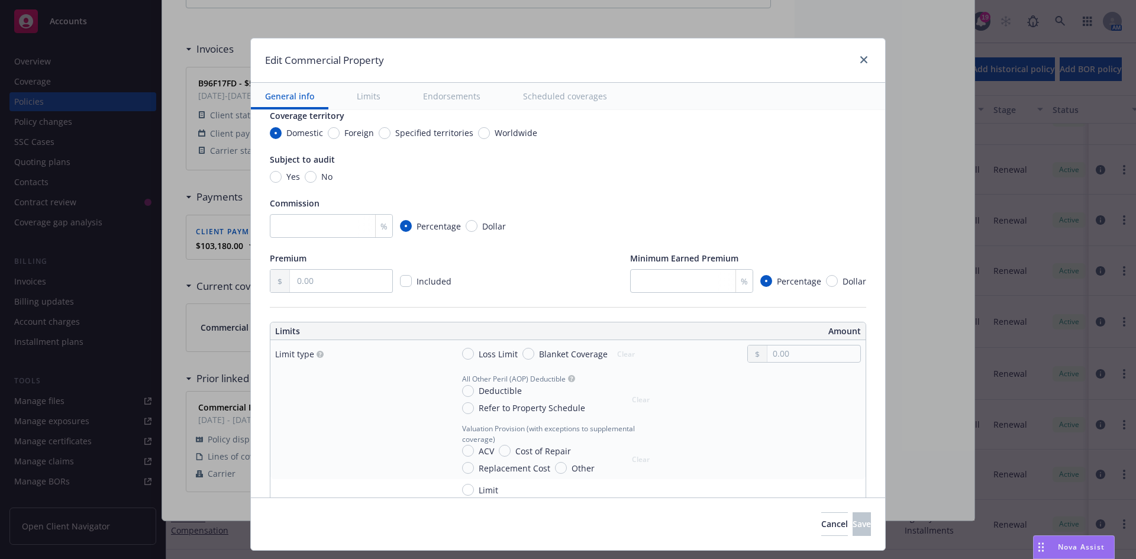
scroll to position [0, 0]
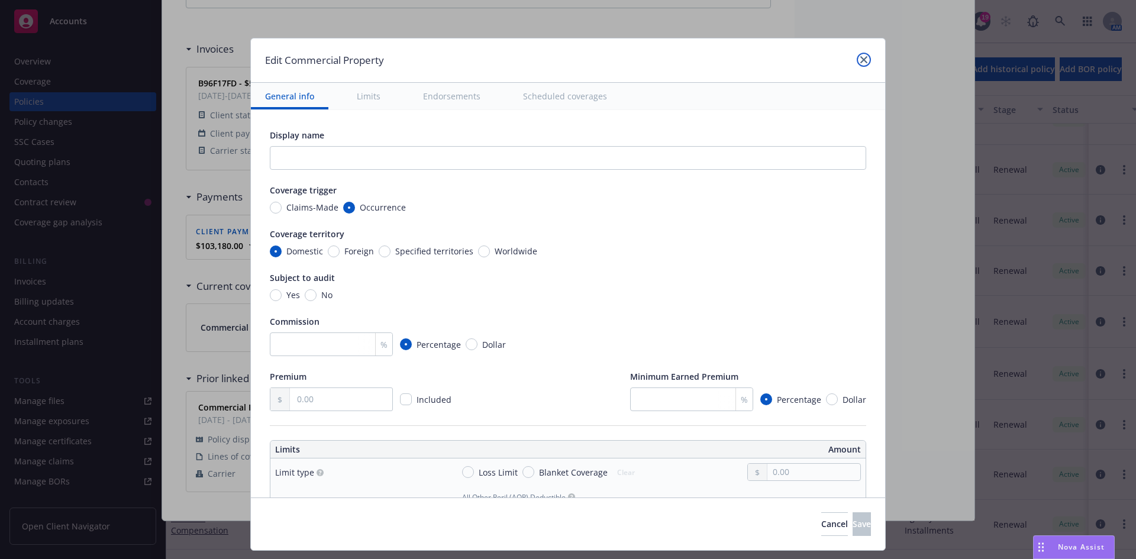
click at [865, 59] on link "close" at bounding box center [864, 60] width 14 height 14
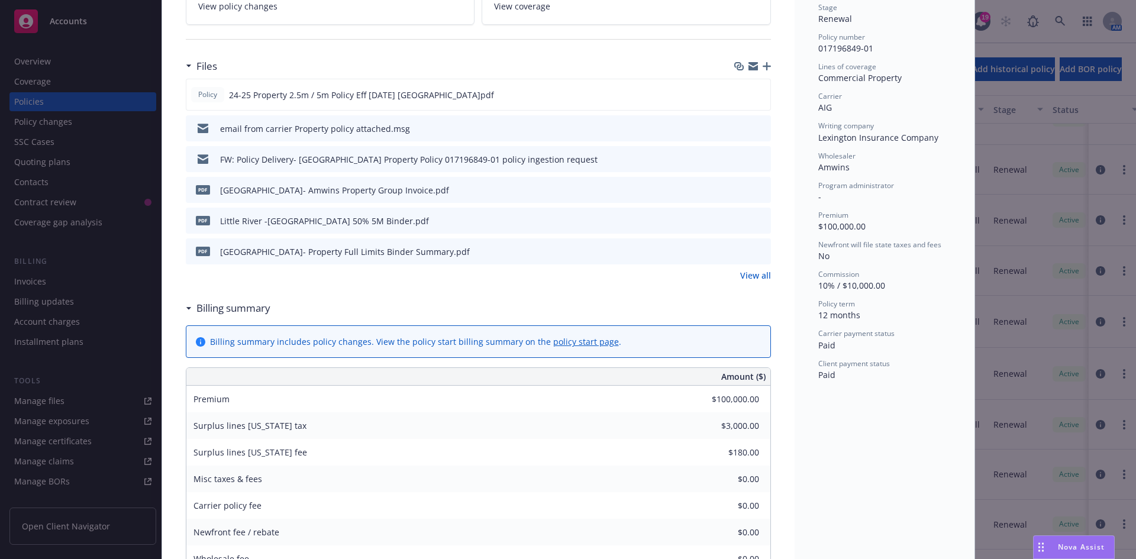
scroll to position [120, 0]
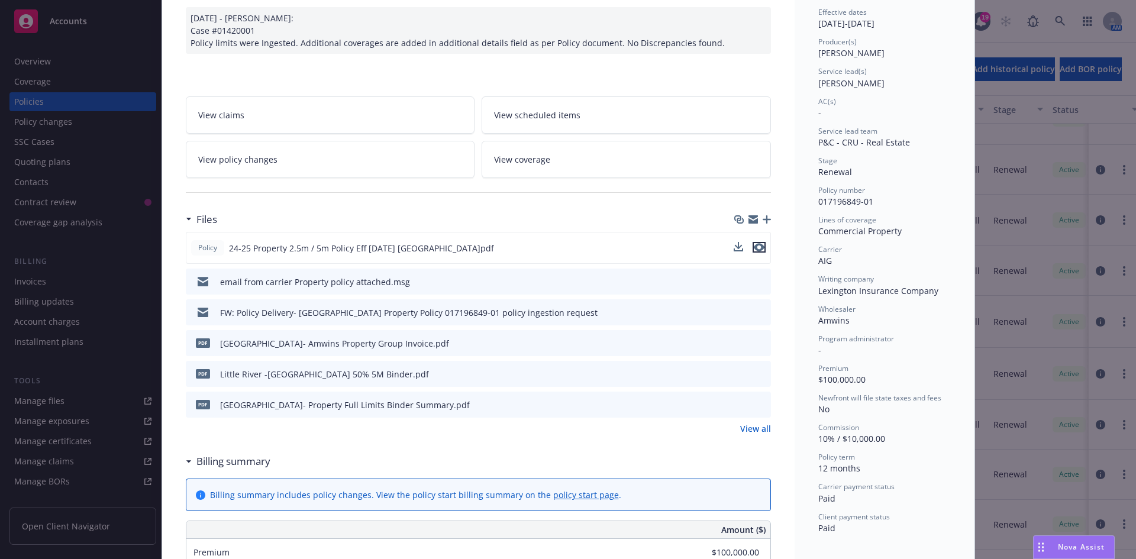
click at [754, 246] on icon "preview file" at bounding box center [759, 247] width 11 height 8
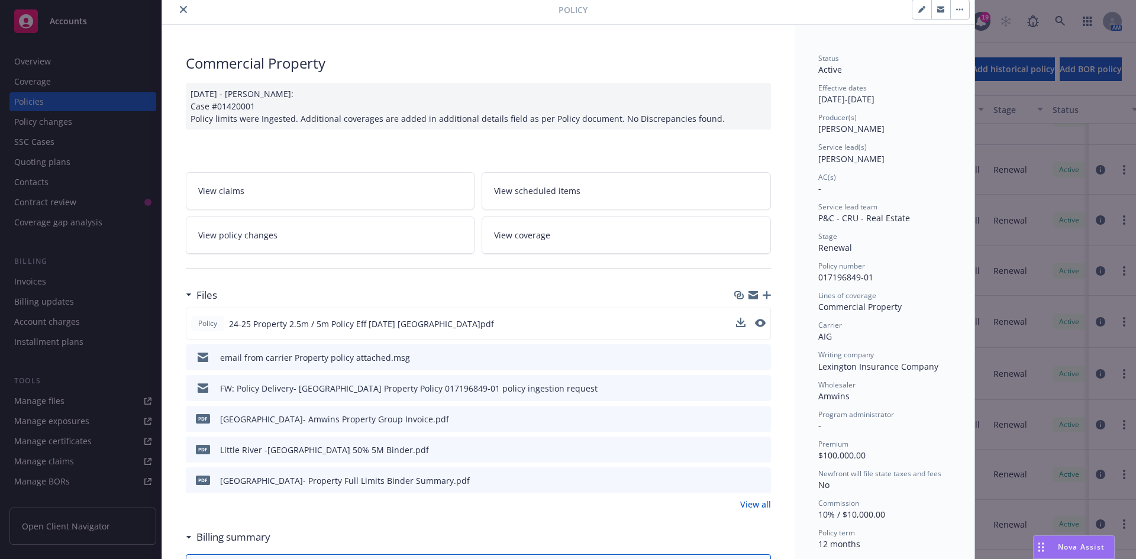
scroll to position [0, 0]
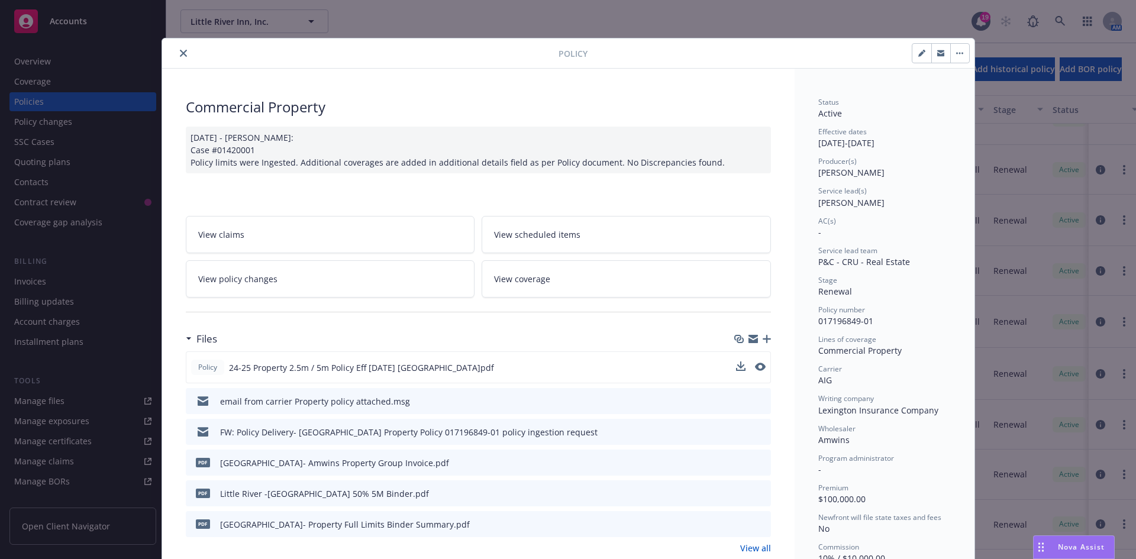
click at [181, 55] on icon "close" at bounding box center [183, 53] width 7 height 7
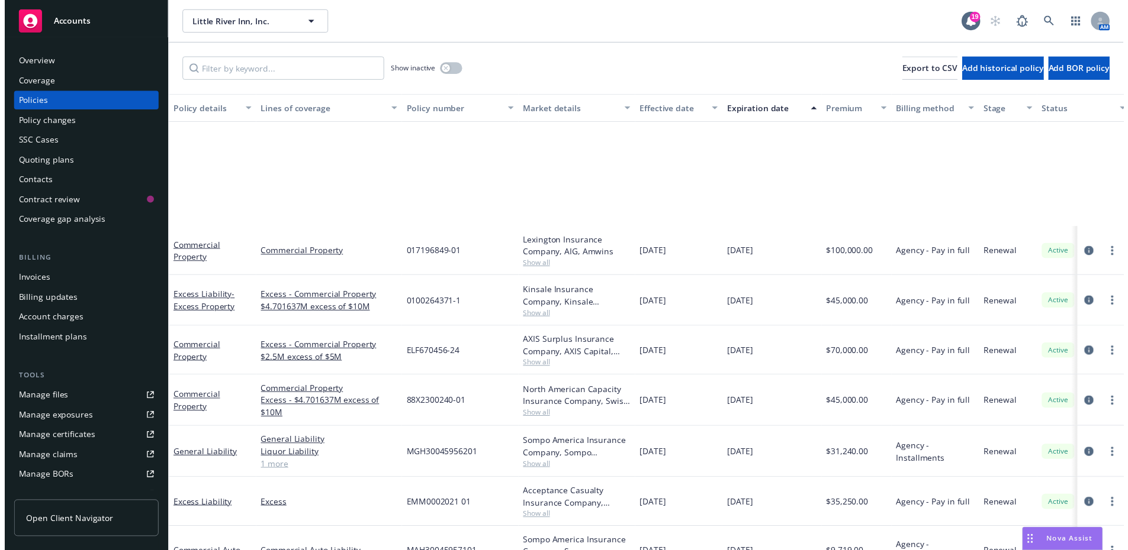
scroll to position [261, 0]
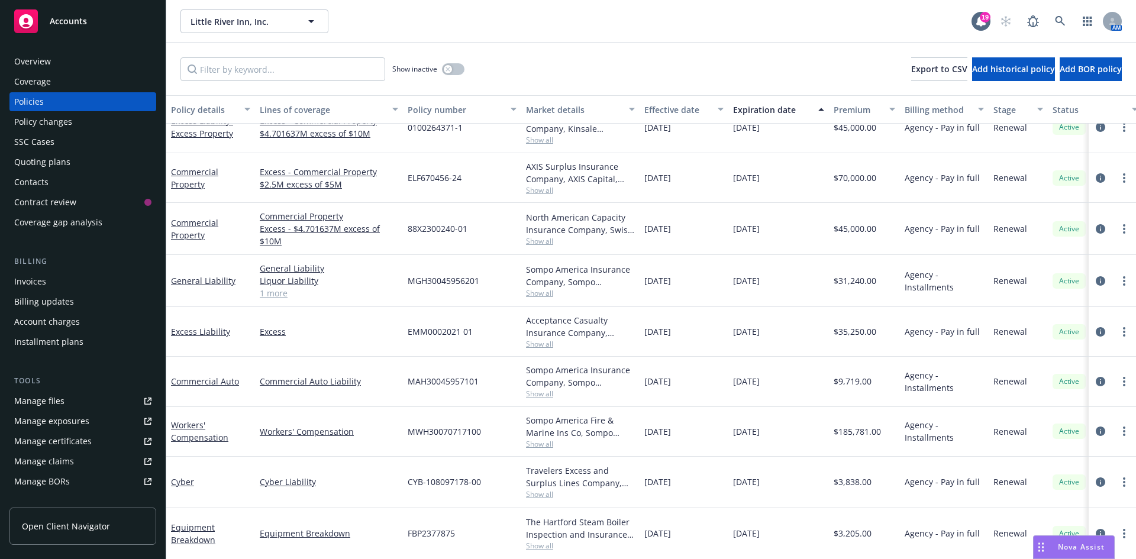
click at [543, 344] on span "Show all" at bounding box center [580, 344] width 109 height 10
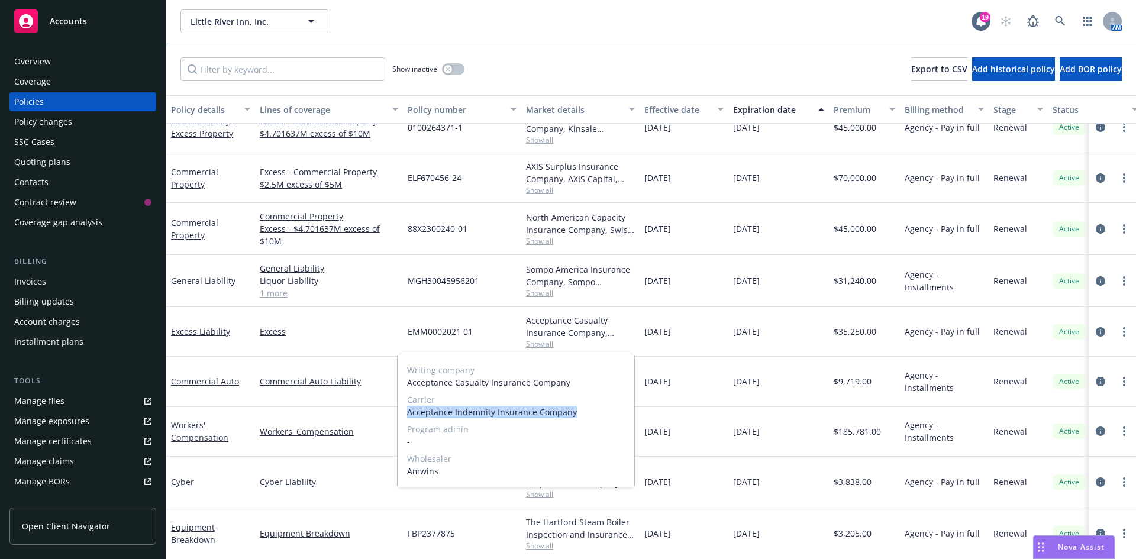
drag, startPoint x: 575, startPoint y: 411, endPoint x: 404, endPoint y: 416, distance: 171.7
click at [405, 417] on div "Writing company Acceptance Casualty Insurance Company Carrier Acceptance Indemn…" at bounding box center [516, 421] width 237 height 133
copy span "Acceptance Indemnity Insurance Company"
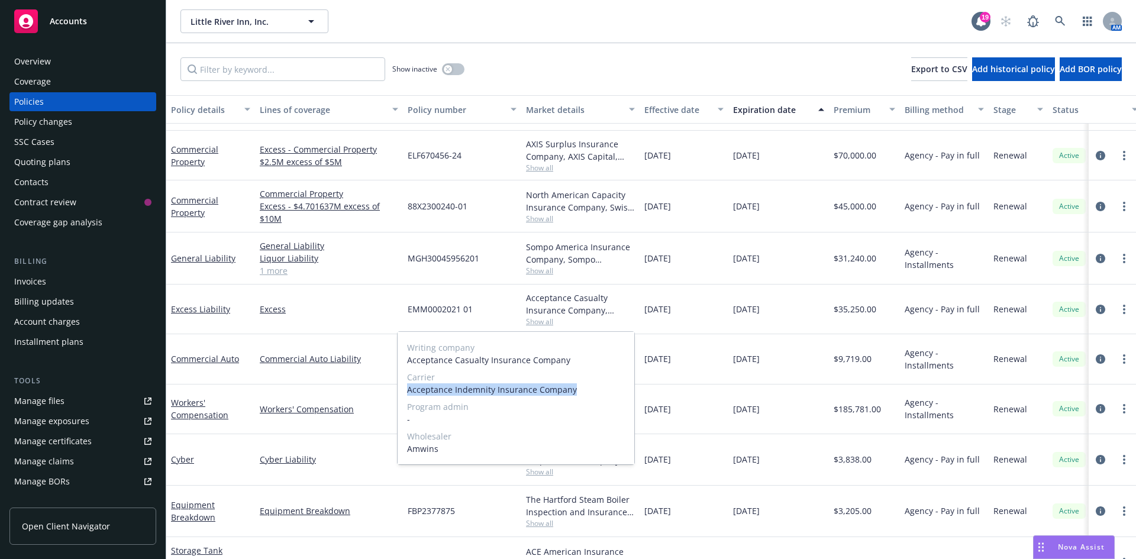
scroll to position [284, 0]
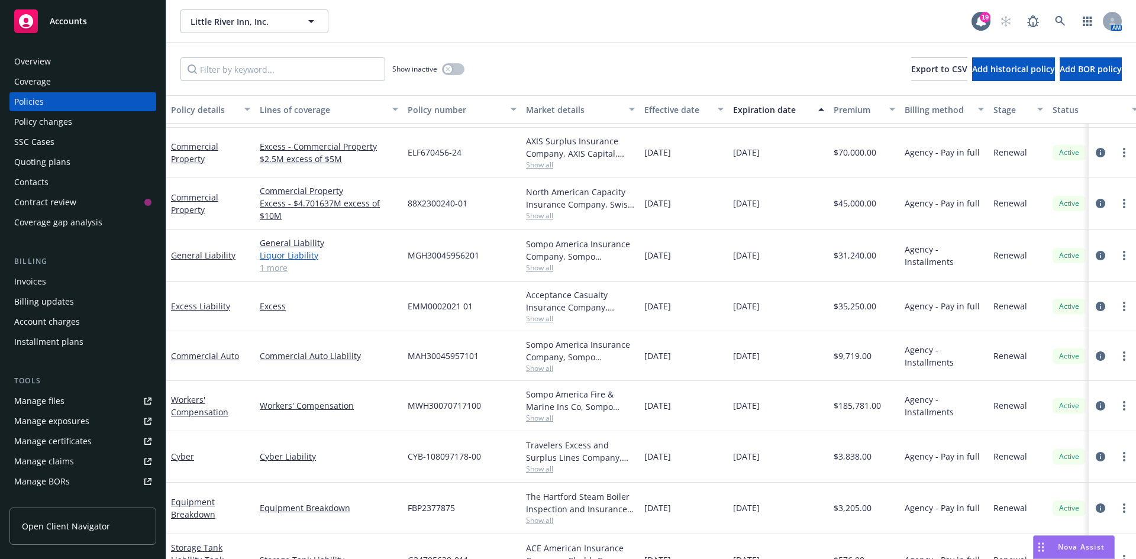
click at [370, 261] on link "Liquor Liability" at bounding box center [329, 255] width 139 height 12
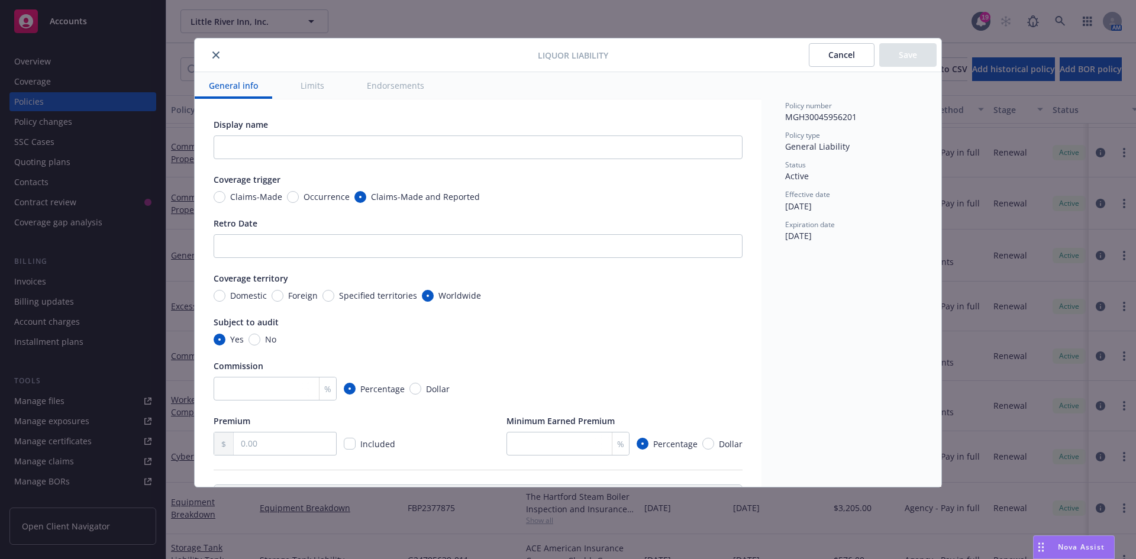
click at [216, 56] on icon "close" at bounding box center [215, 54] width 7 height 7
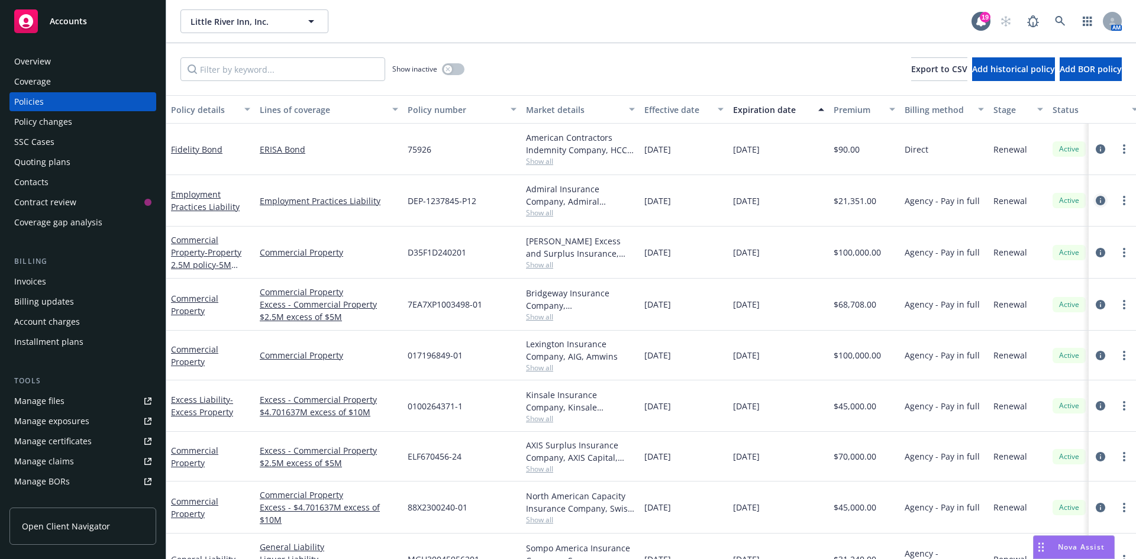
click at [1096, 202] on icon "circleInformation" at bounding box center [1100, 200] width 9 height 9
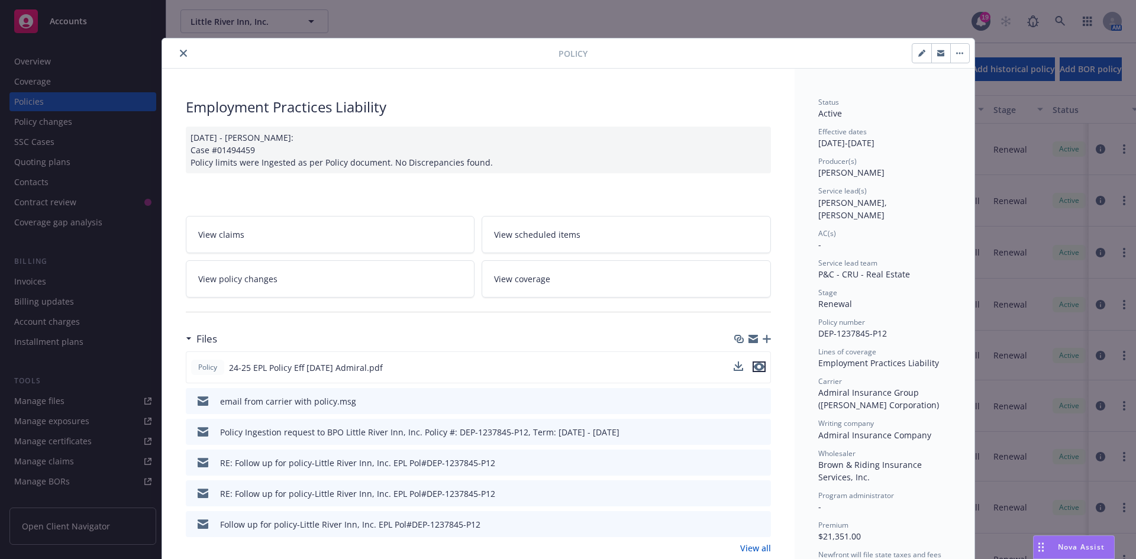
click at [755, 368] on icon "preview file" at bounding box center [759, 367] width 11 height 8
click at [183, 54] on button "close" at bounding box center [183, 53] width 14 height 14
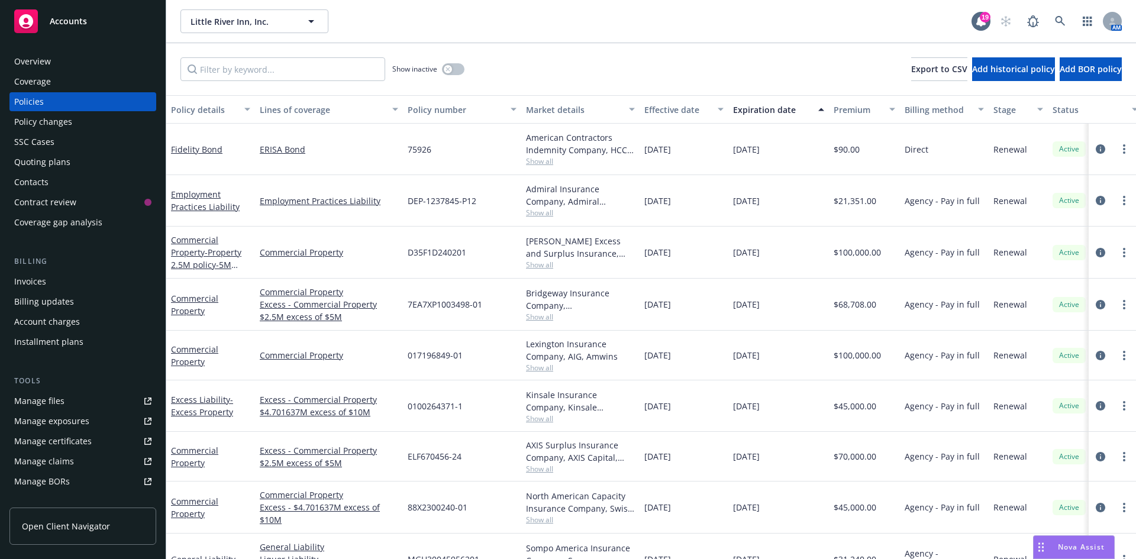
click at [172, 51] on div "Show inactive Export to CSV Add historical policy Add BOR policy" at bounding box center [651, 69] width 970 height 52
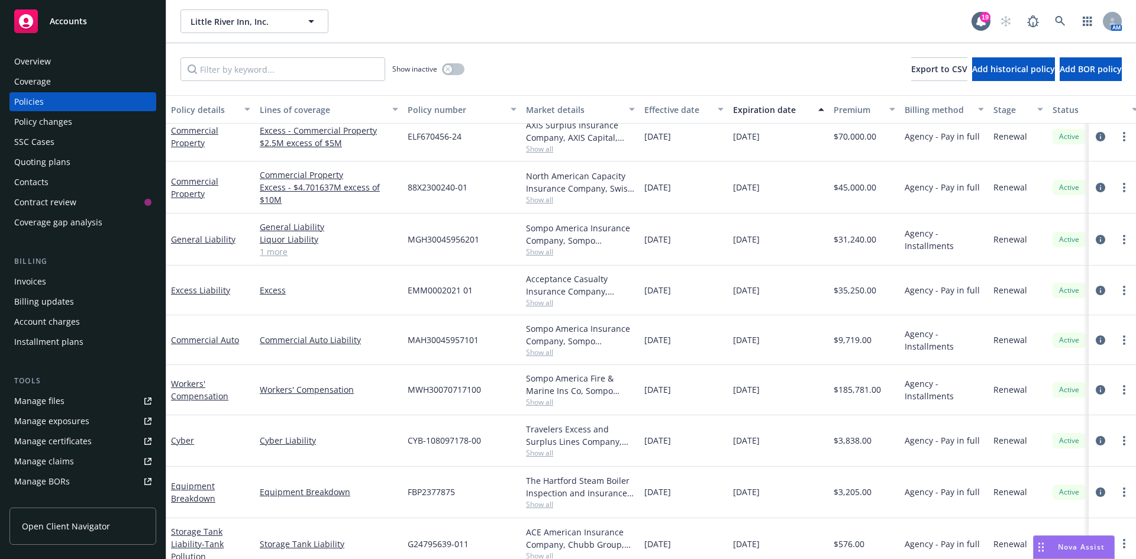
scroll to position [320, 0]
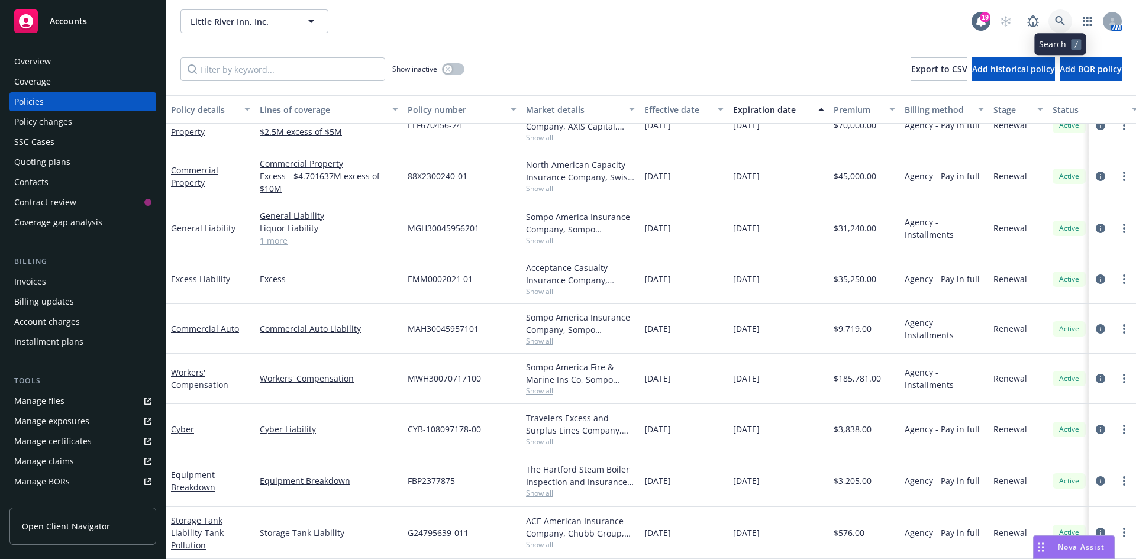
click at [1057, 20] on icon at bounding box center [1060, 21] width 11 height 11
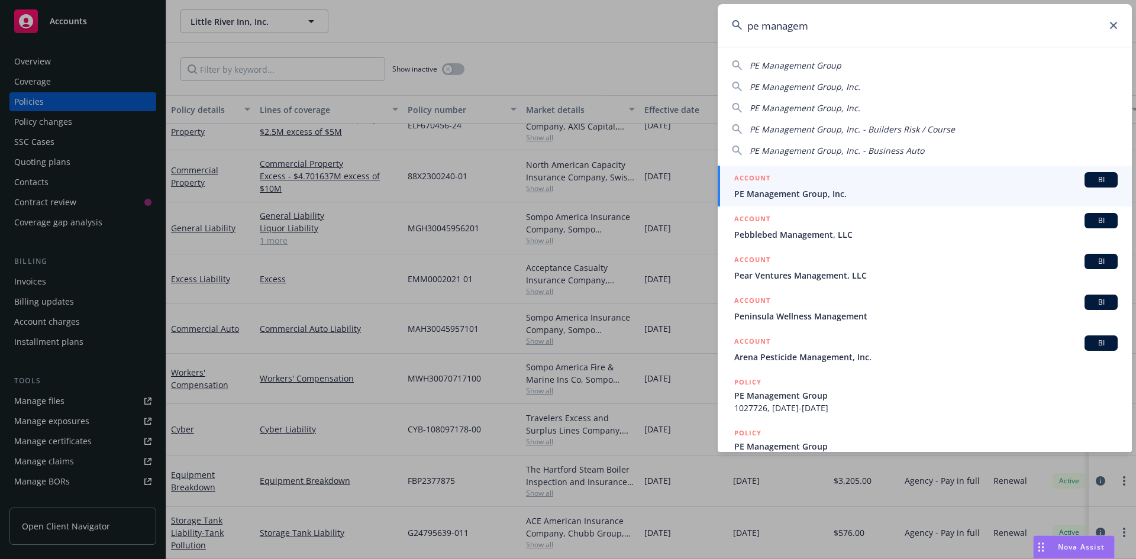
type input "pe managem"
click at [800, 189] on span "PE Management Group, Inc." at bounding box center [927, 194] width 384 height 12
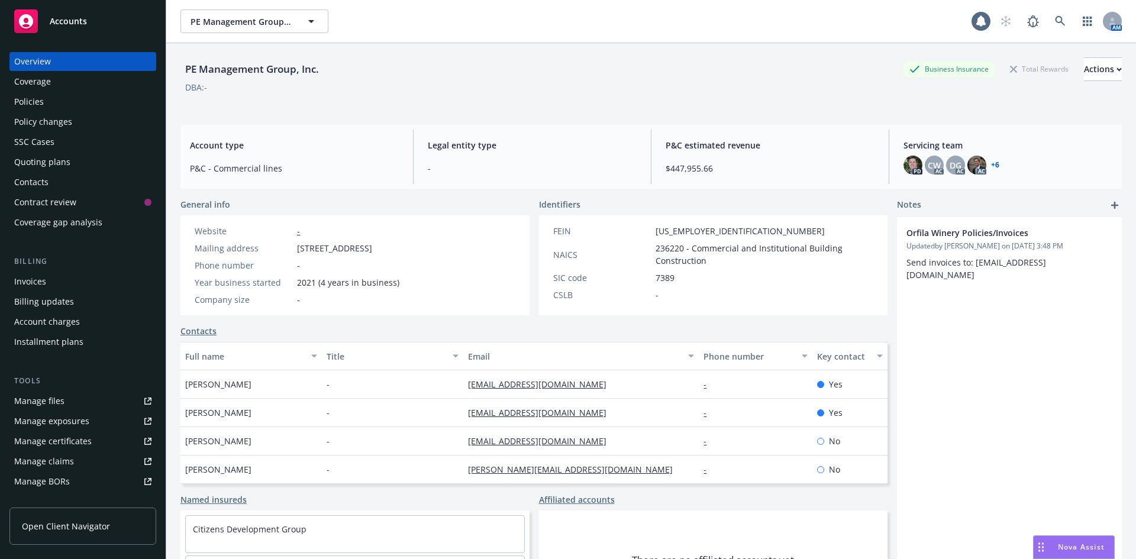
click at [75, 107] on div "Policies" at bounding box center [82, 101] width 137 height 19
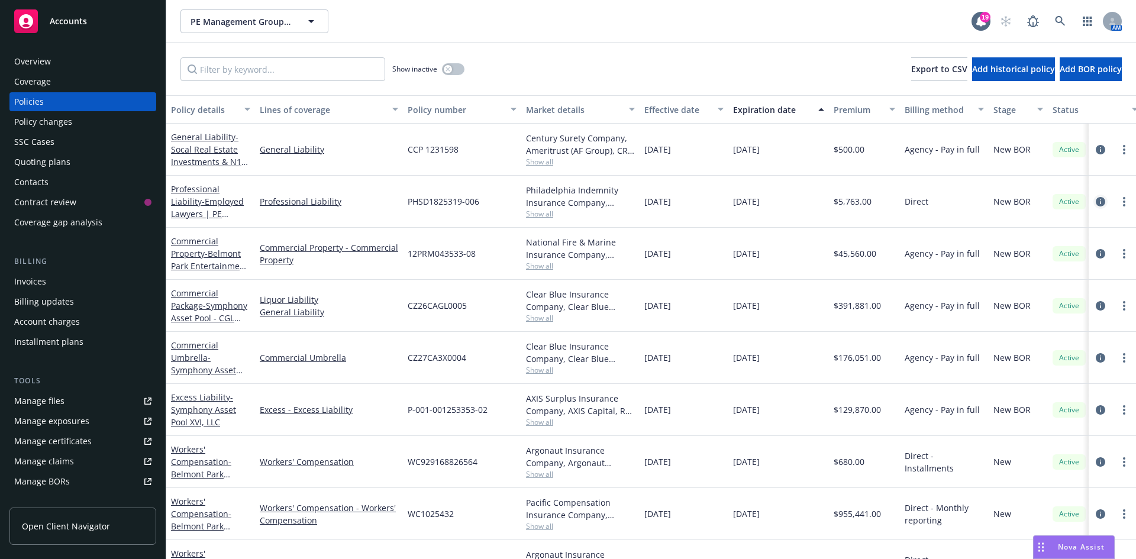
click at [1096, 203] on icon "circleInformation" at bounding box center [1100, 201] width 9 height 9
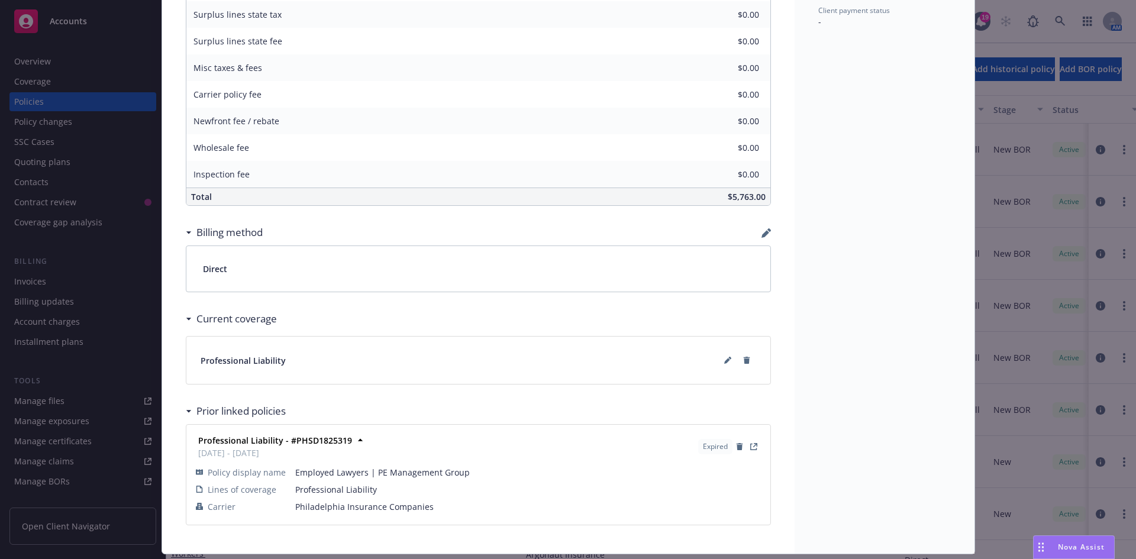
scroll to position [684, 0]
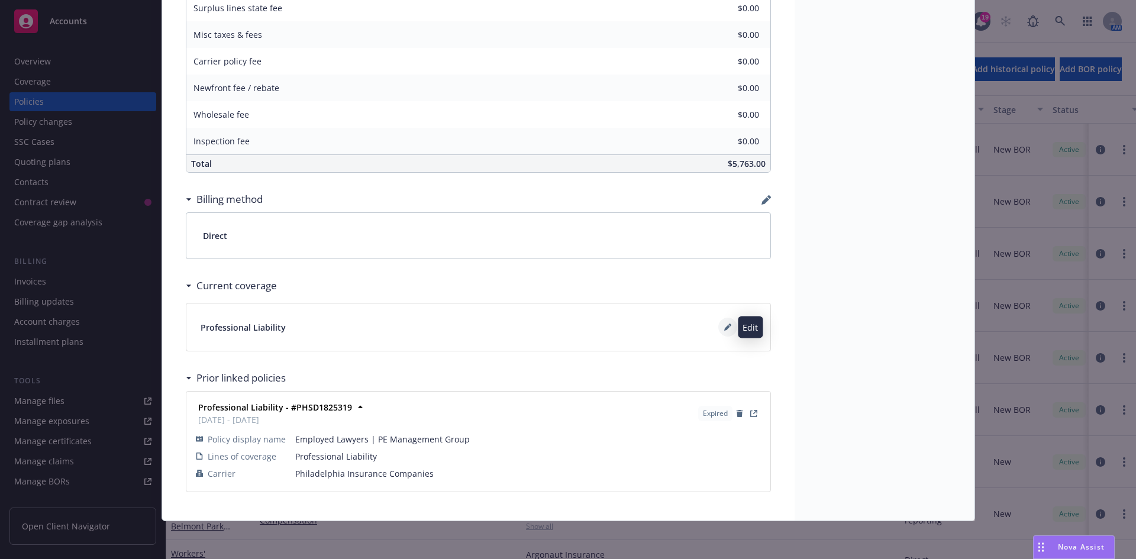
click at [729, 326] on icon at bounding box center [730, 325] width 3 height 3
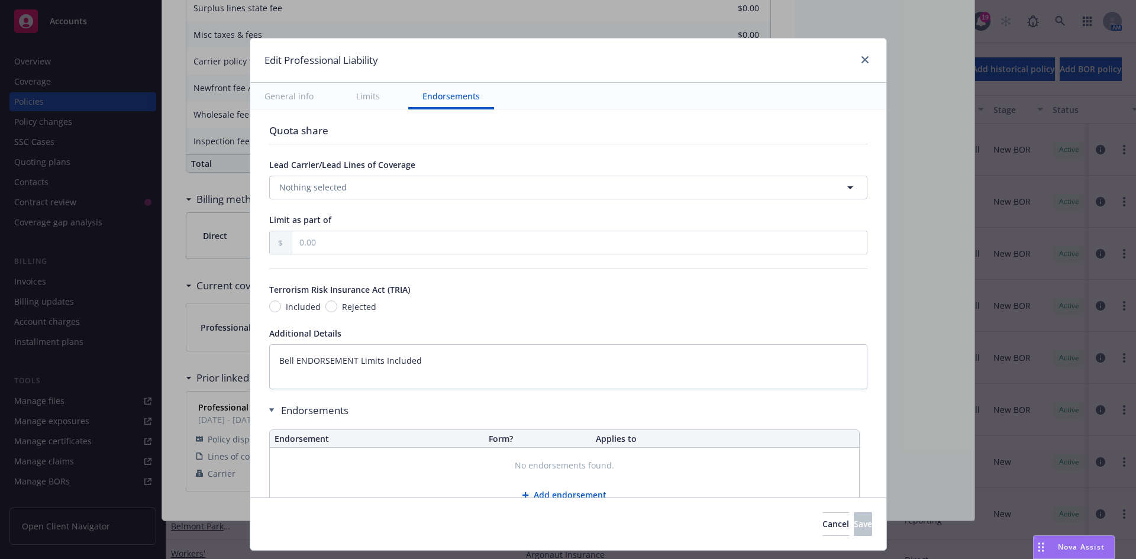
scroll to position [856, 0]
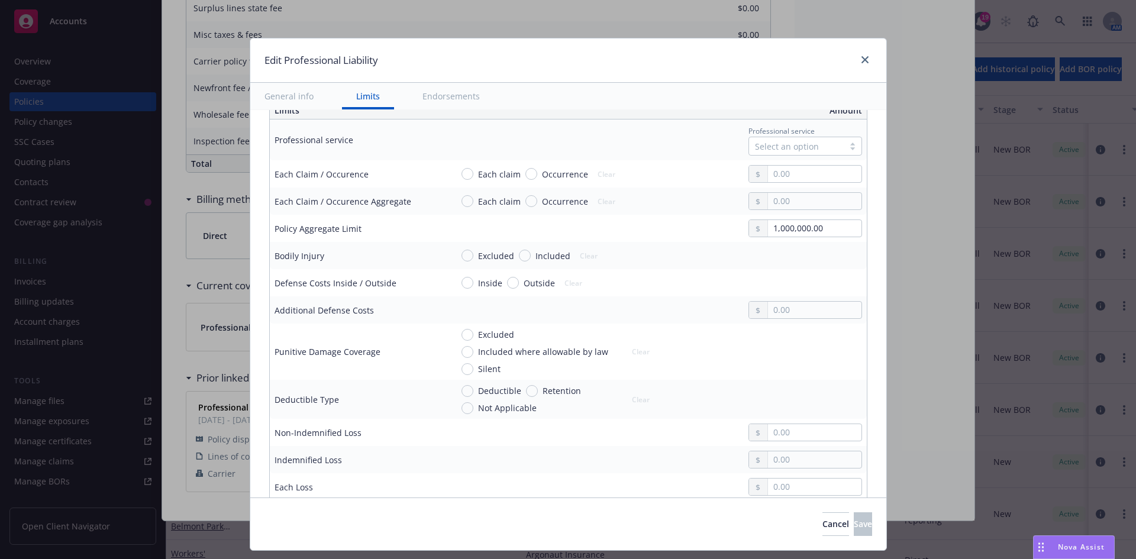
type textarea "x"
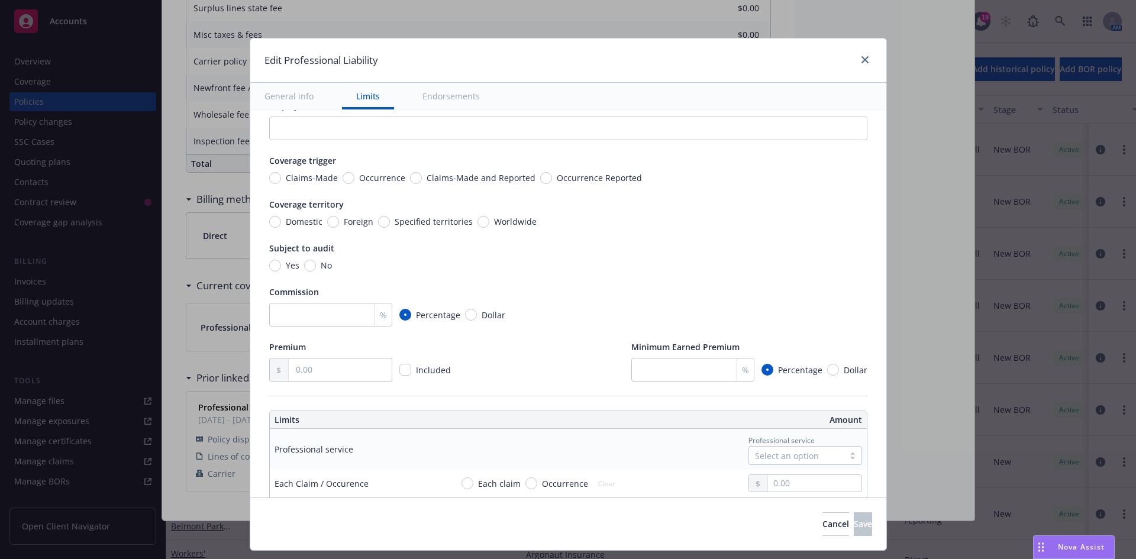
scroll to position [0, 0]
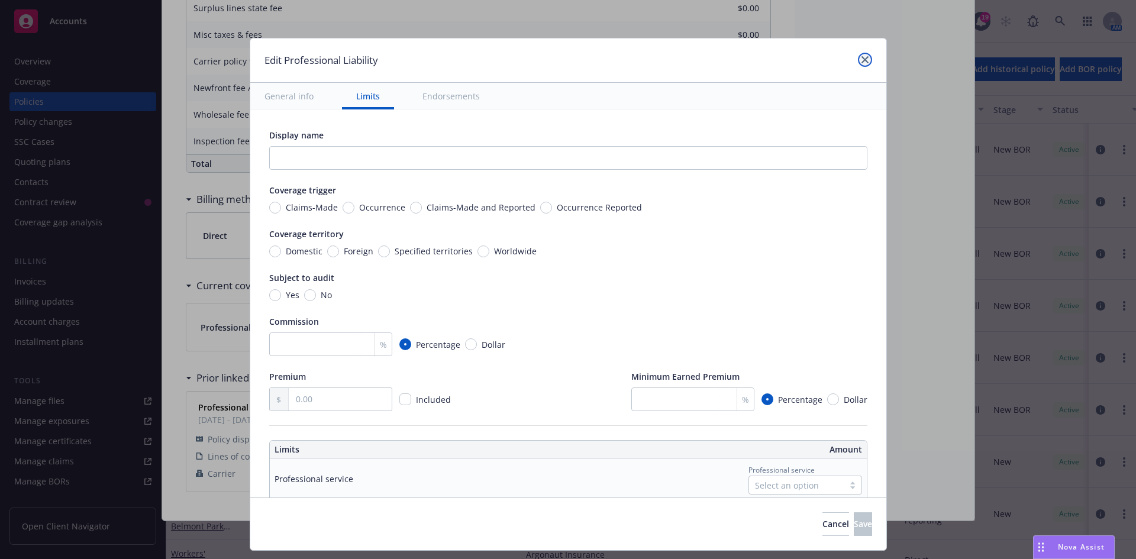
click at [862, 60] on icon "close" at bounding box center [865, 59] width 7 height 7
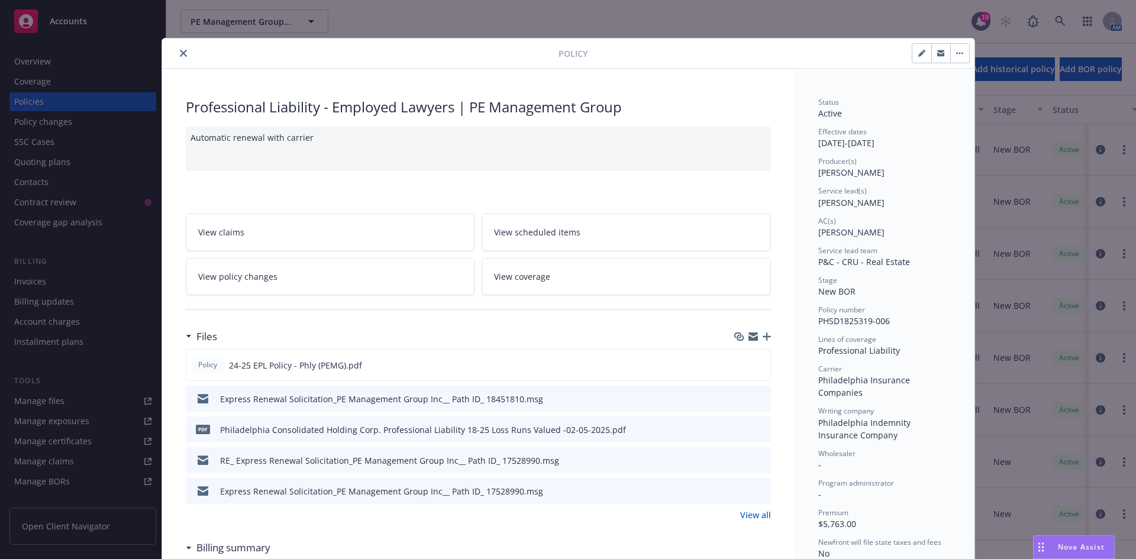
click at [182, 57] on button "close" at bounding box center [183, 53] width 14 height 14
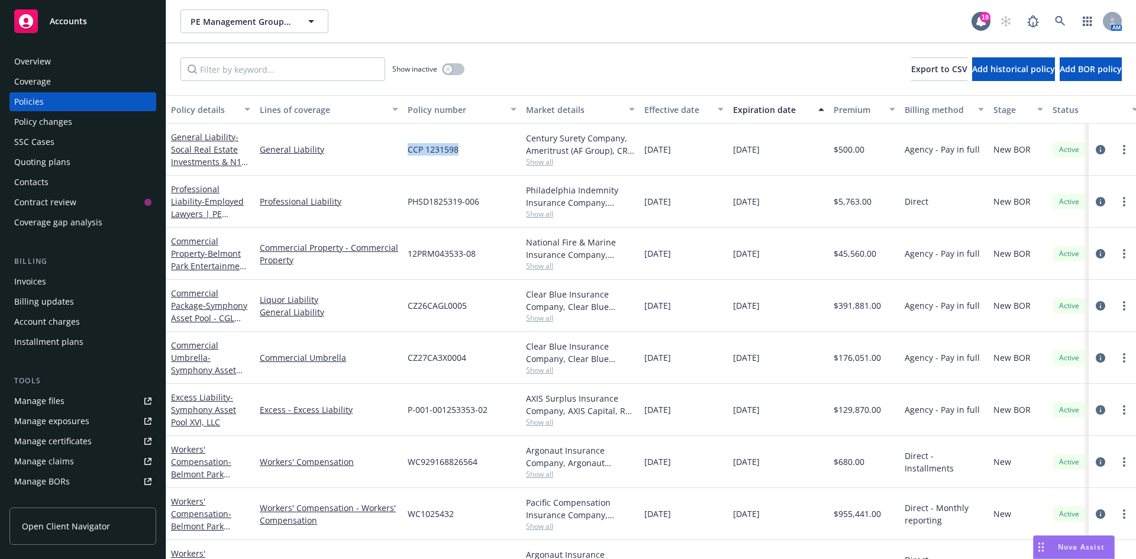
drag, startPoint x: 459, startPoint y: 152, endPoint x: 409, endPoint y: 150, distance: 49.7
click at [409, 150] on div "CCP 1231598" at bounding box center [462, 150] width 118 height 52
copy span "CCP 1231598"
click at [73, 165] on div "Quoting plans" at bounding box center [82, 162] width 137 height 19
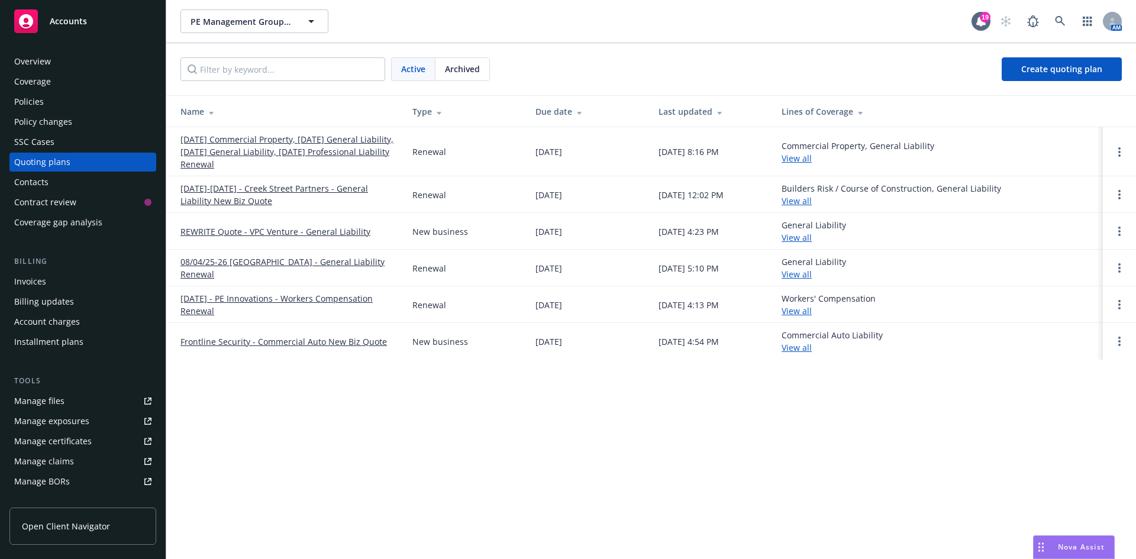
click at [57, 98] on div "Policies" at bounding box center [82, 101] width 137 height 19
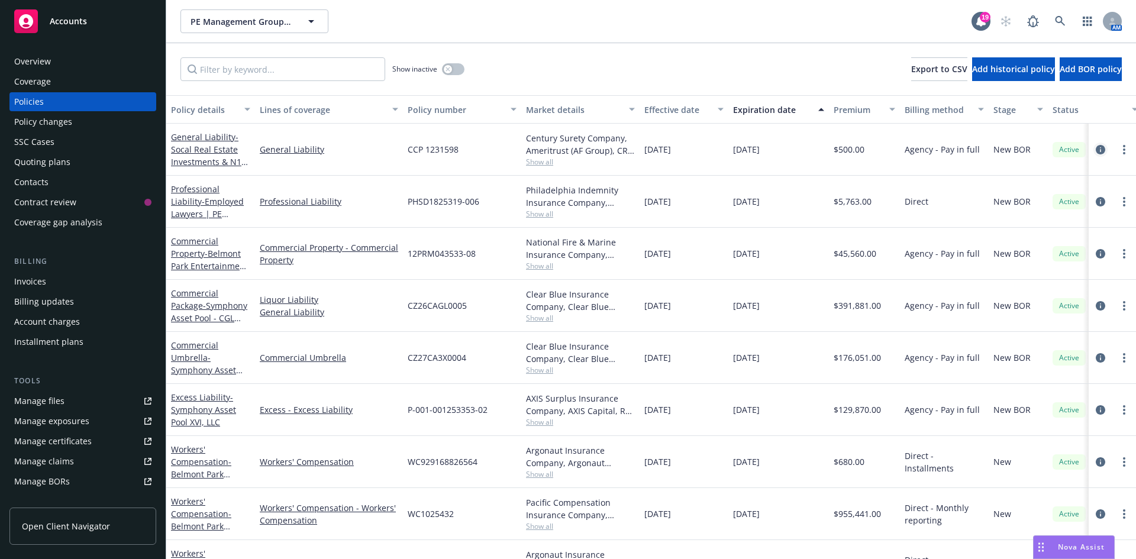
click at [1096, 150] on icon "circleInformation" at bounding box center [1100, 149] width 9 height 9
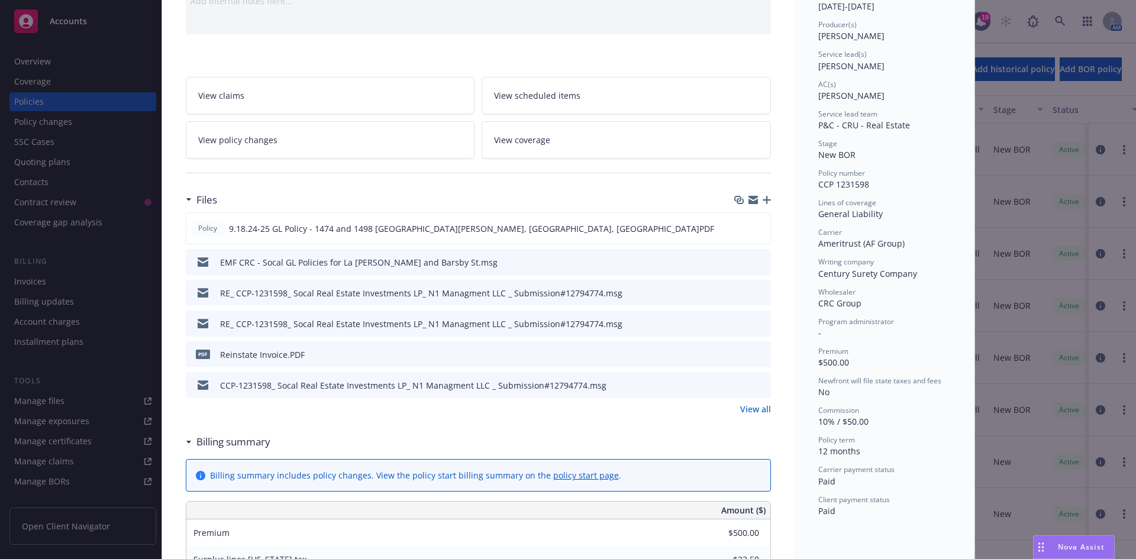
scroll to position [178, 0]
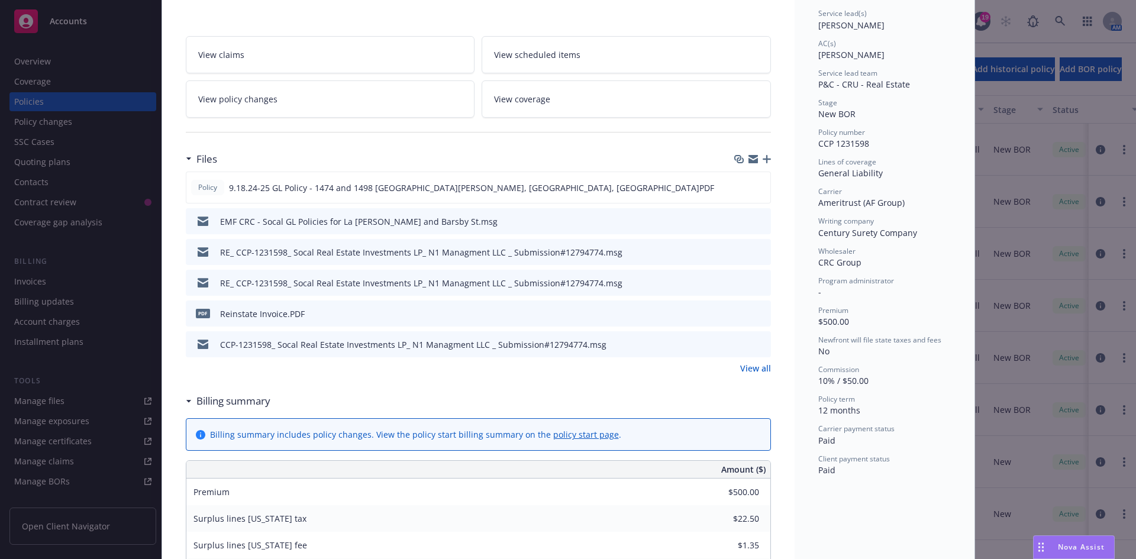
click at [755, 222] on icon "preview file" at bounding box center [760, 221] width 11 height 8
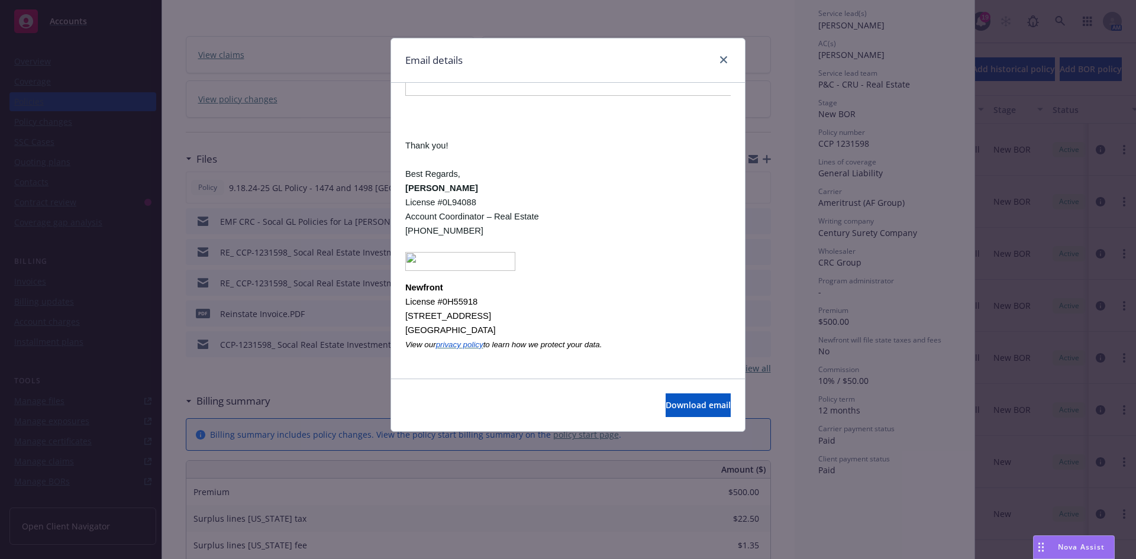
scroll to position [1835, 0]
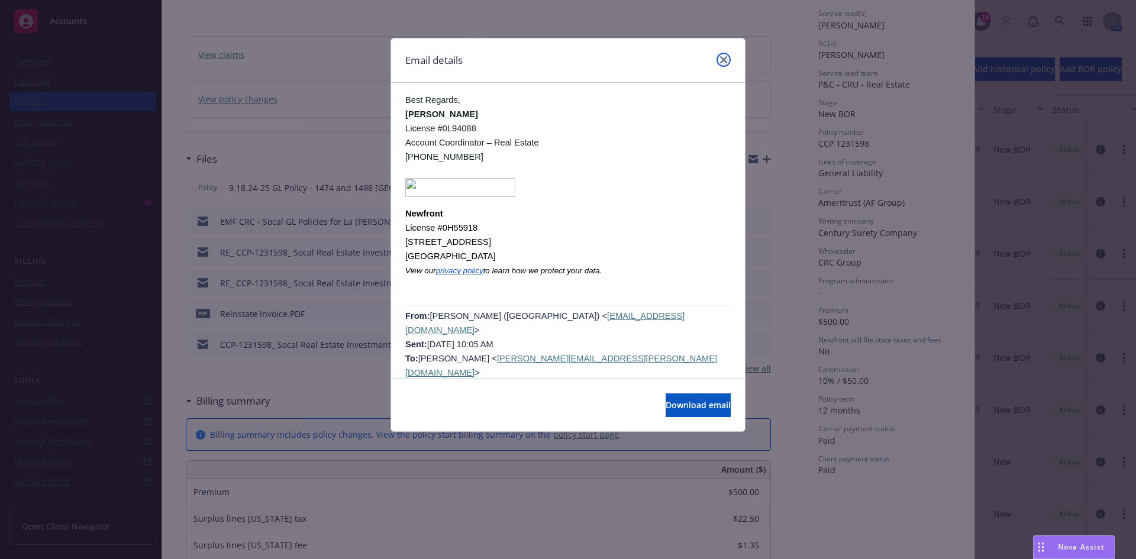
click at [722, 60] on icon "close" at bounding box center [723, 59] width 7 height 7
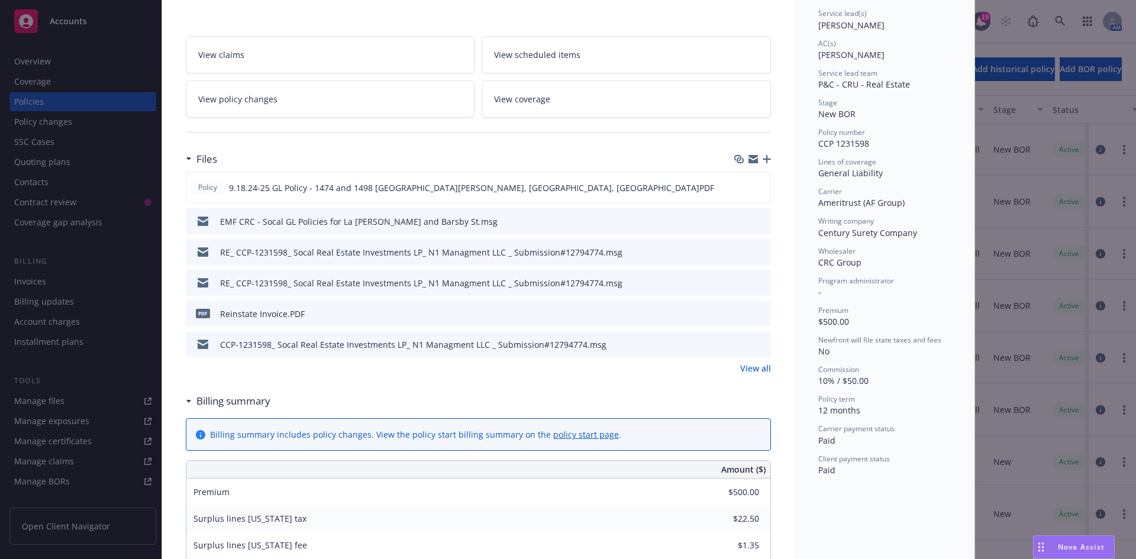
click at [757, 246] on button at bounding box center [761, 252] width 11 height 12
click at [758, 253] on icon "preview file" at bounding box center [760, 251] width 11 height 8
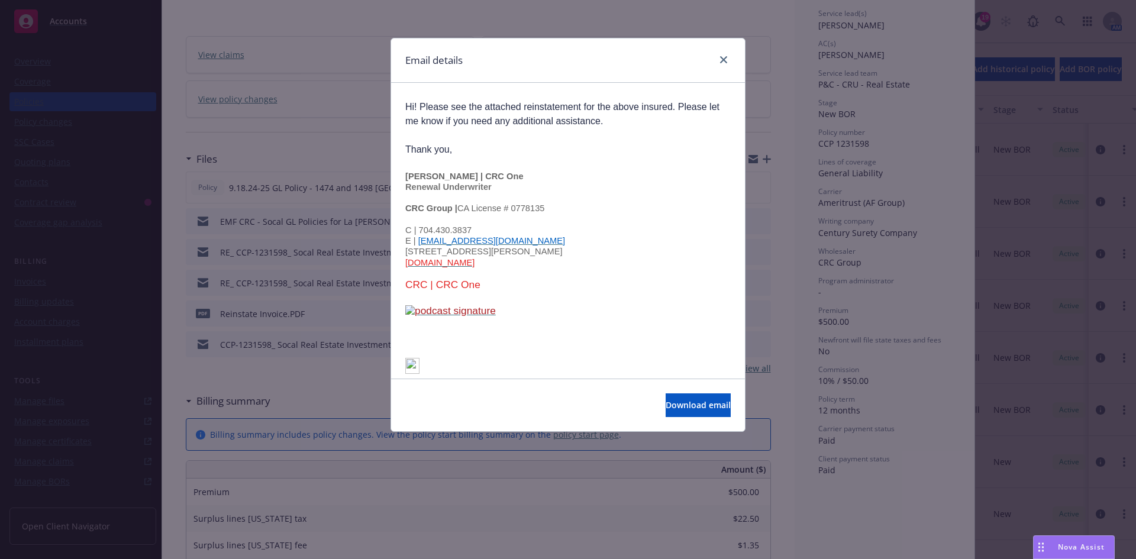
scroll to position [1340, 0]
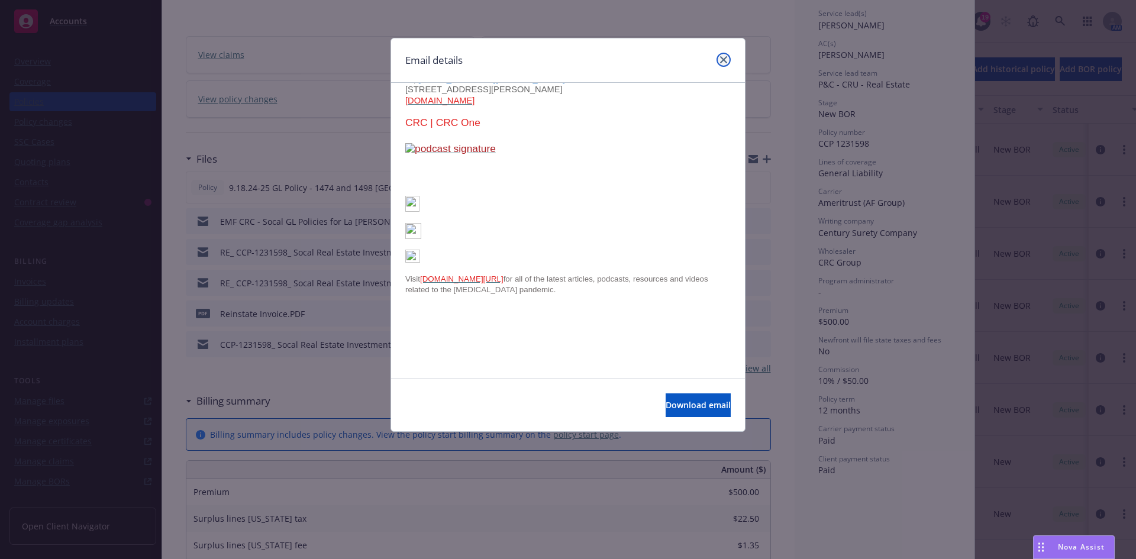
click at [723, 60] on icon "close" at bounding box center [723, 59] width 7 height 7
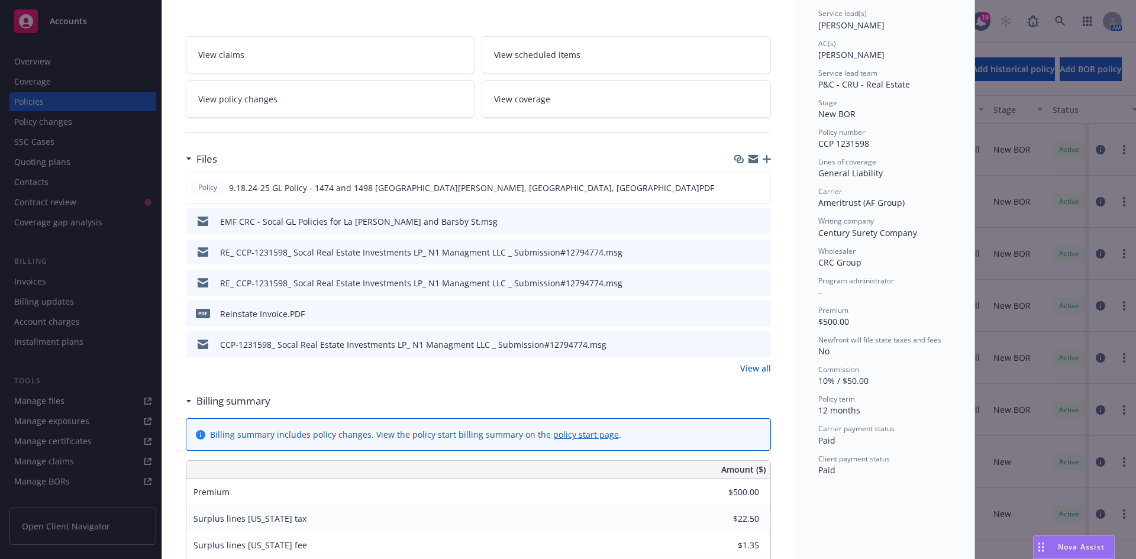
scroll to position [296, 0]
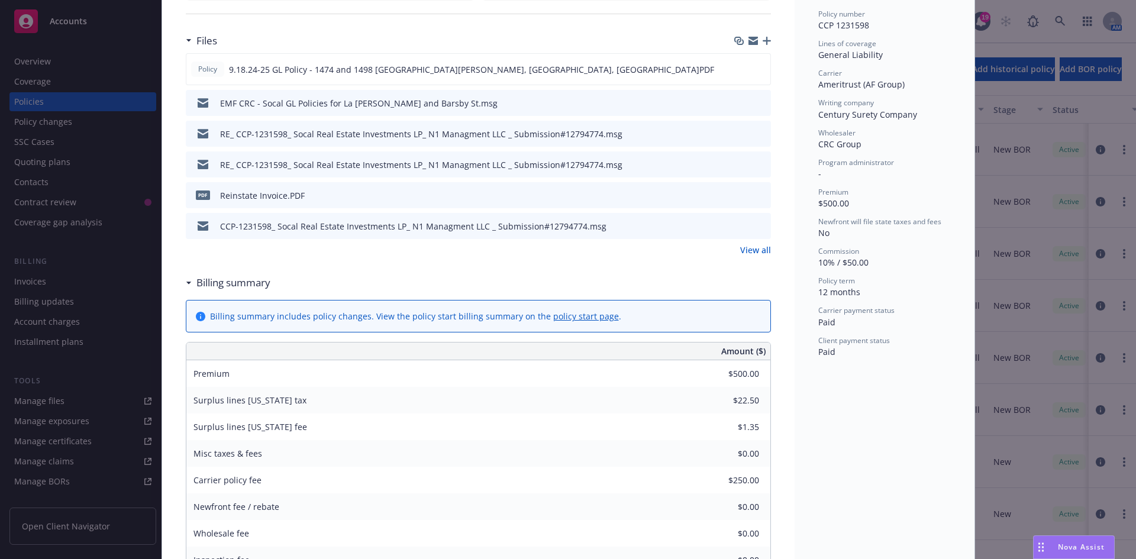
click at [756, 250] on link "View all" at bounding box center [755, 250] width 31 height 12
